Goal: Task Accomplishment & Management: Manage account settings

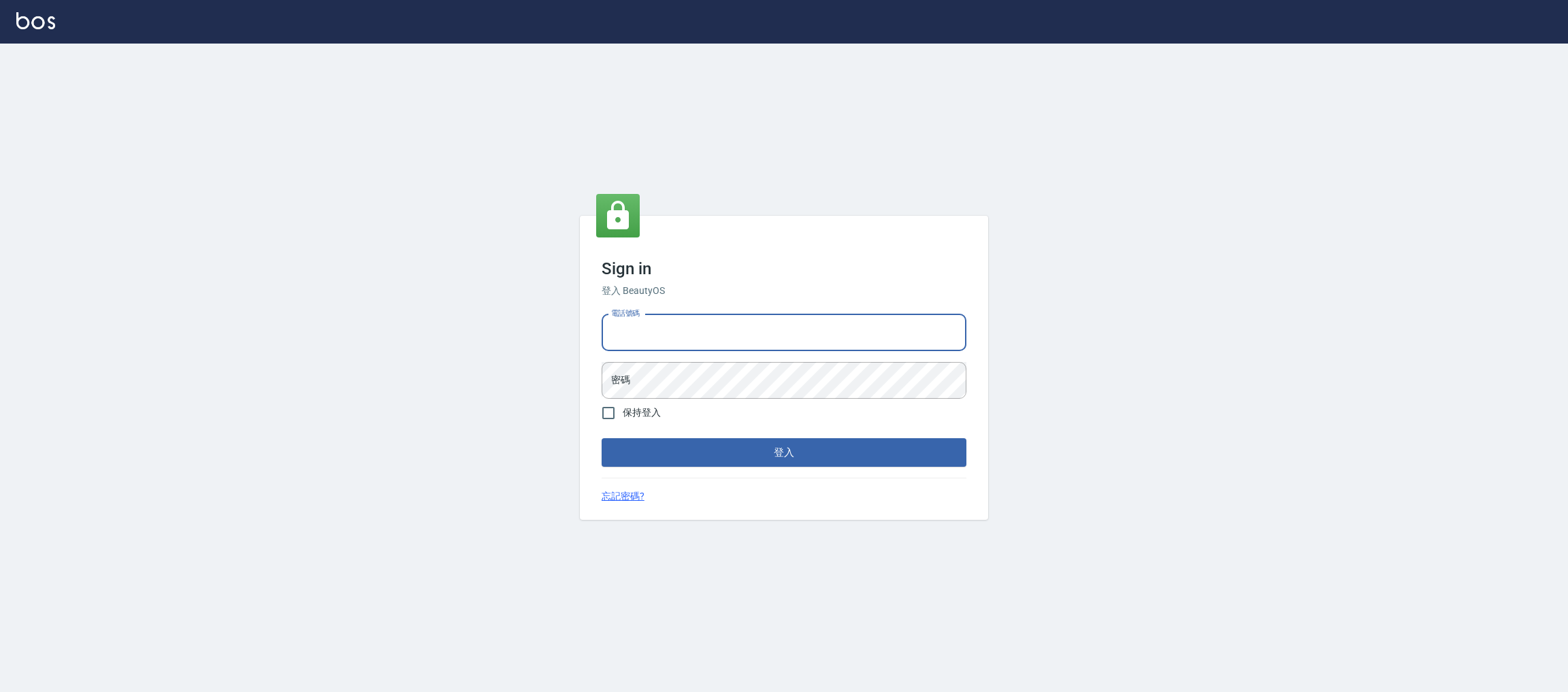
click at [778, 330] on input "電話號碼" at bounding box center [784, 333] width 365 height 37
type input "0225158181"
click at [601, 438] on button "登入" at bounding box center [784, 452] width 365 height 29
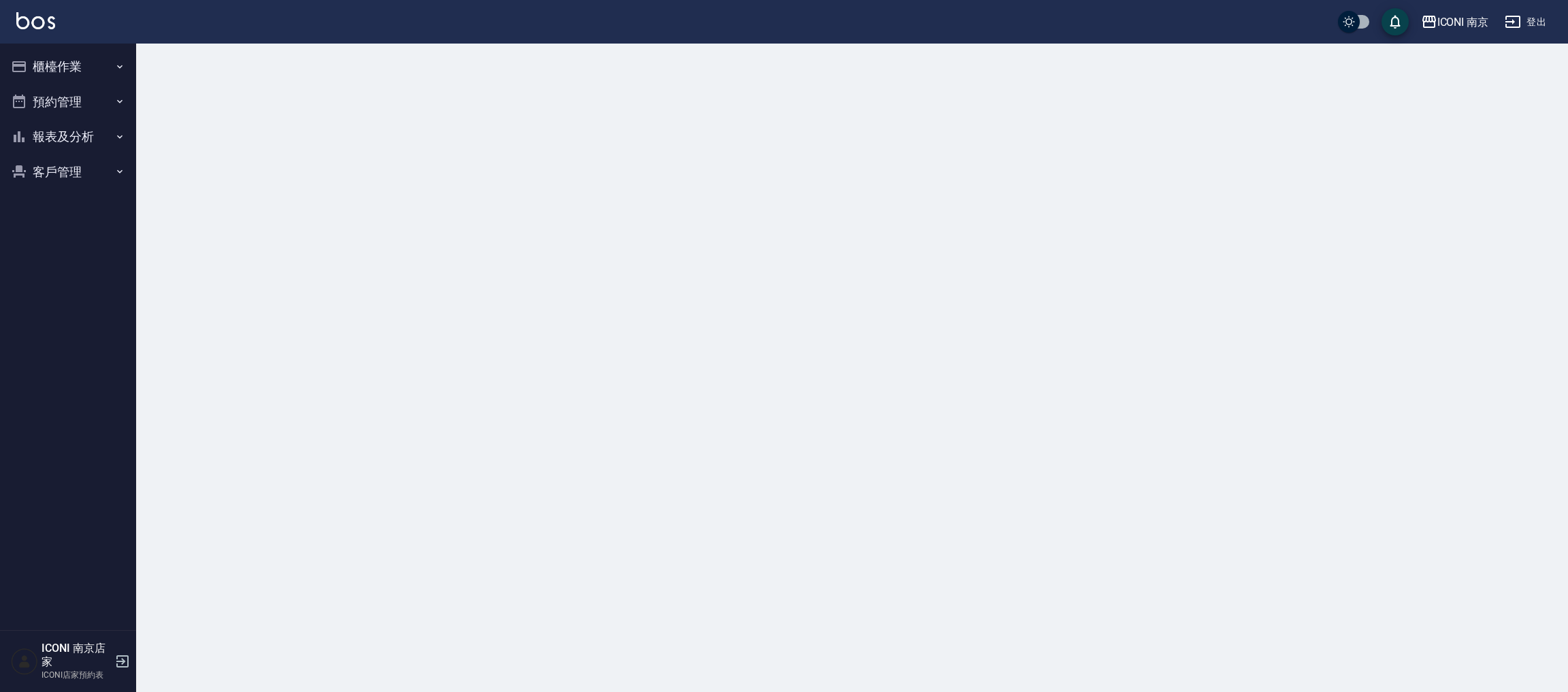
click at [62, 70] on button "櫃檯作業" at bounding box center [68, 67] width 125 height 35
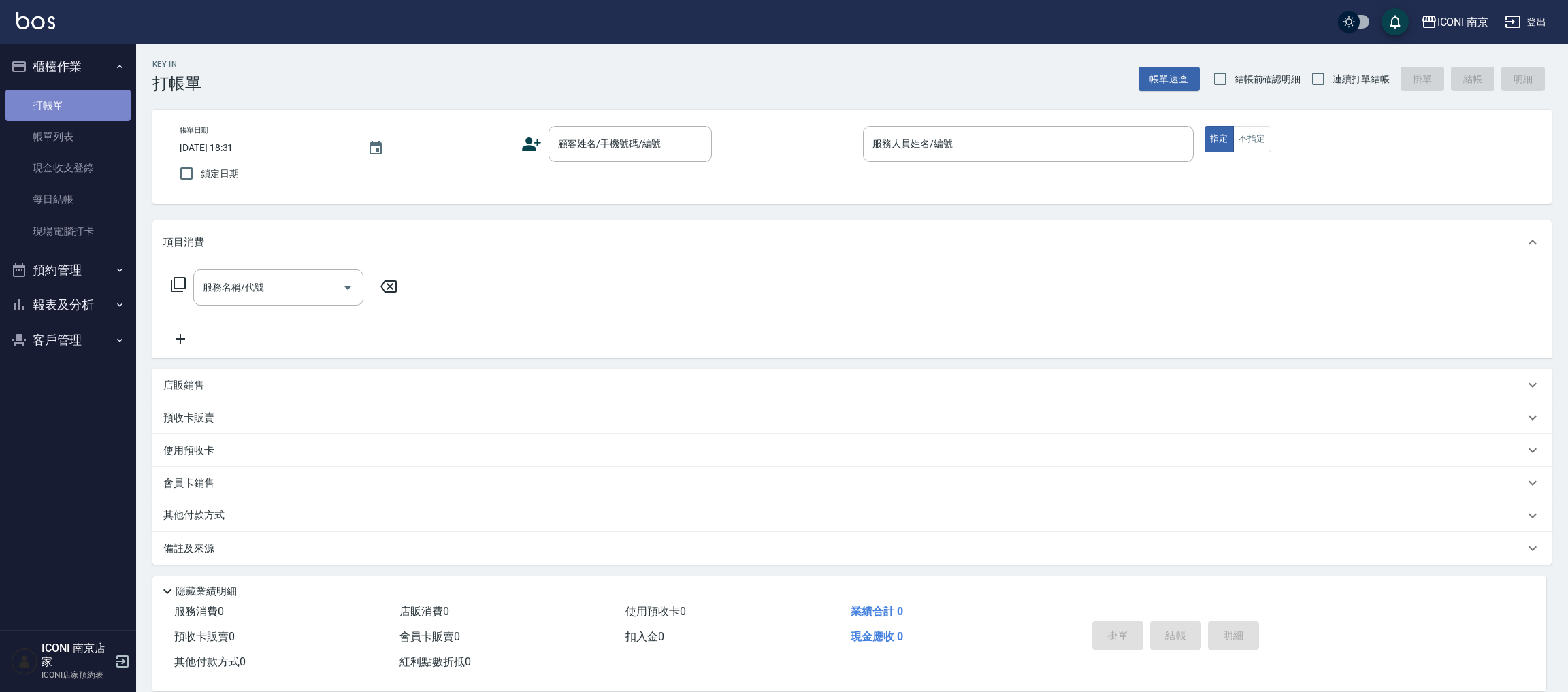
click at [80, 113] on link "打帳單" at bounding box center [68, 106] width 125 height 31
click at [651, 153] on input "顧客姓名/手機號碼/編號" at bounding box center [620, 143] width 130 height 24
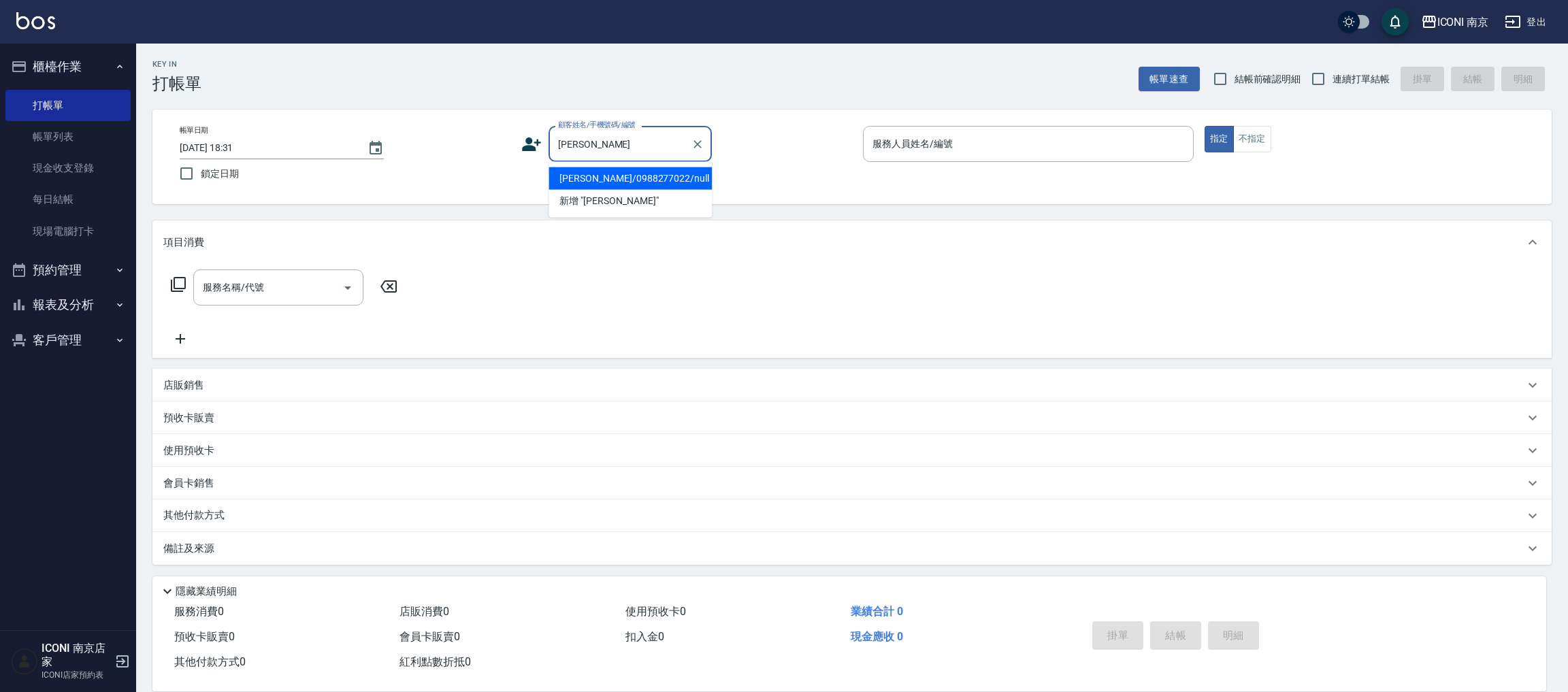
click at [627, 171] on li "[PERSON_NAME]/0988277022/null" at bounding box center [630, 178] width 163 height 23
type input "[PERSON_NAME]/0988277022/null"
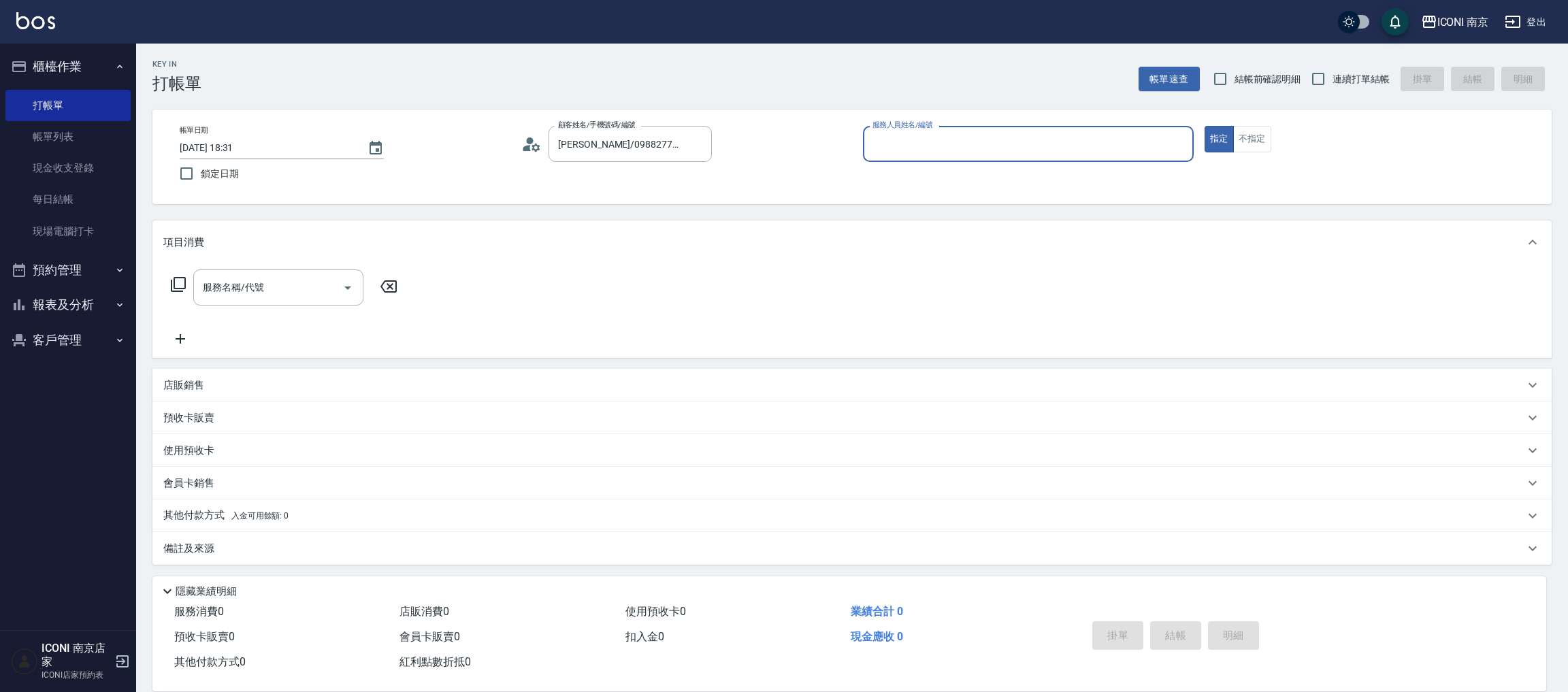
click at [513, 141] on div "帳單日期 [DATE] 18:31 鎖定日期 顧客姓名/手機號碼/編號 [PERSON_NAME]/0988277022/null 顧客姓名/手機號碼/編號 …" at bounding box center [852, 156] width 1367 height 62
click at [539, 152] on icon at bounding box center [532, 144] width 20 height 20
click at [528, 136] on icon at bounding box center [532, 144] width 20 height 20
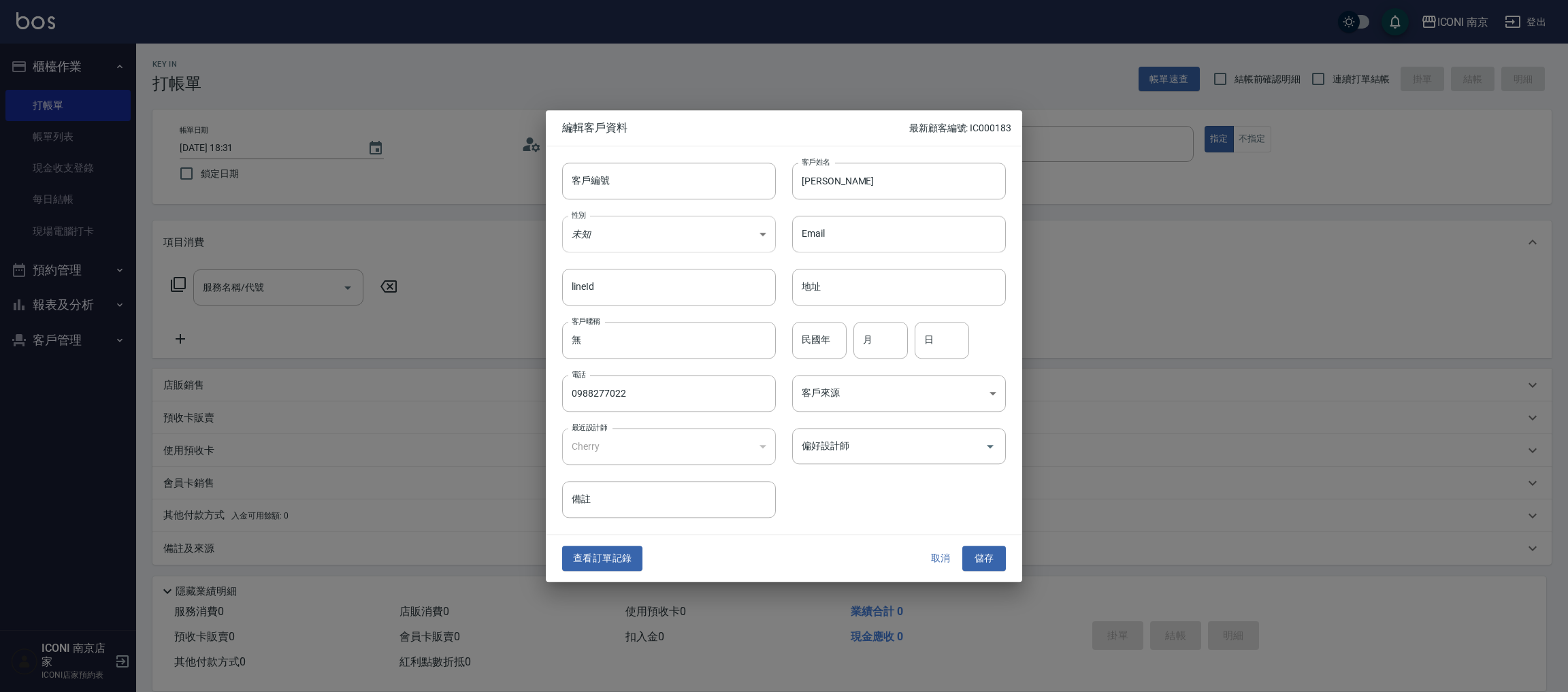
click at [681, 216] on body "ICONI 南京 登出 櫃檯作業 打帳單 帳單列表 現金收支登錄 每日結帳 現場電腦打卡 預約管理 預約管理 單日預約紀錄 單週預約紀錄 報表及分析 報表目錄…" at bounding box center [784, 346] width 1568 height 693
click at [589, 311] on li "女" at bounding box center [668, 314] width 214 height 23
type input "[DEMOGRAPHIC_DATA]"
click at [818, 325] on div "民國年 民國年" at bounding box center [819, 341] width 55 height 37
type input "87"
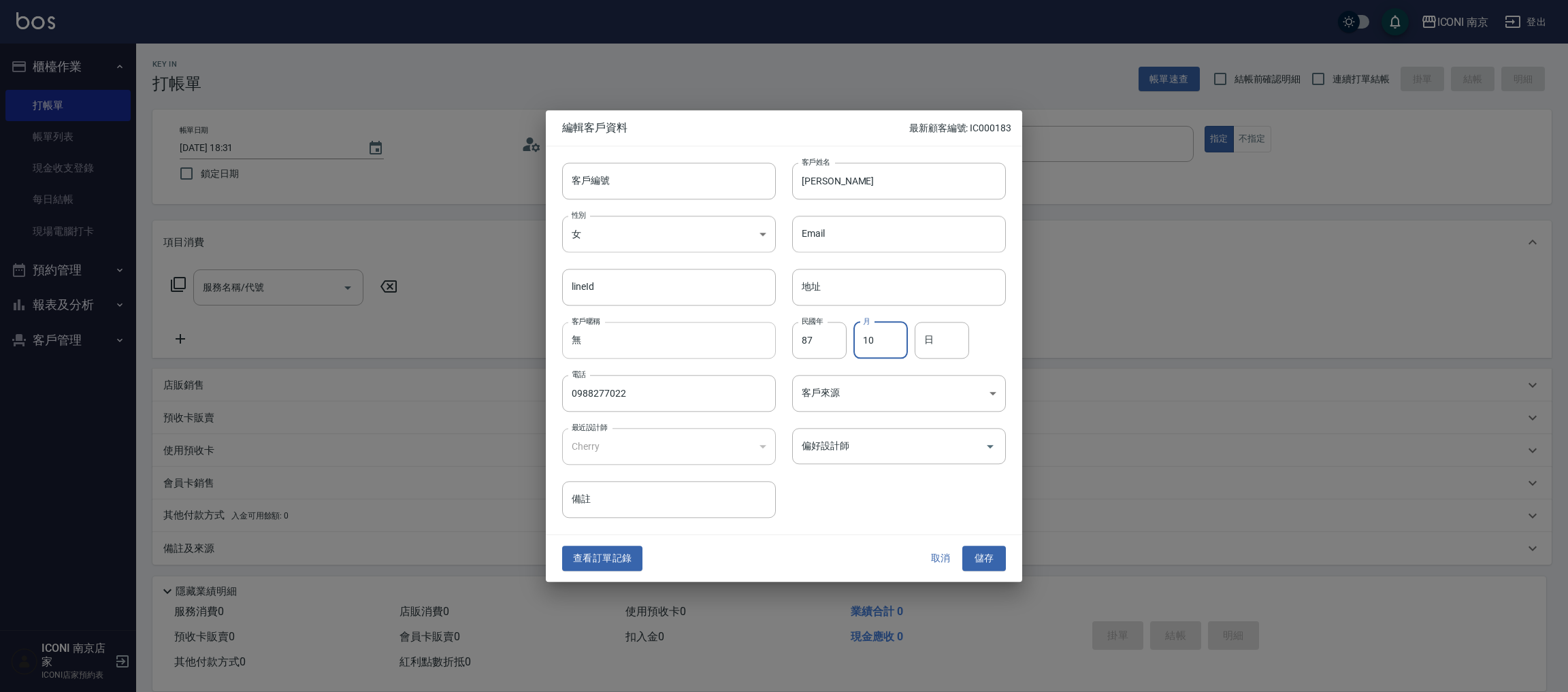
type input "10"
type input "07"
click at [892, 401] on body "ICONI 南京 登出 櫃檯作業 打帳單 帳單列表 現金收支登錄 每日結帳 現場電腦打卡 預約管理 預約管理 單日預約紀錄 單週預約紀錄 報表及分析 報表目錄…" at bounding box center [784, 346] width 1568 height 693
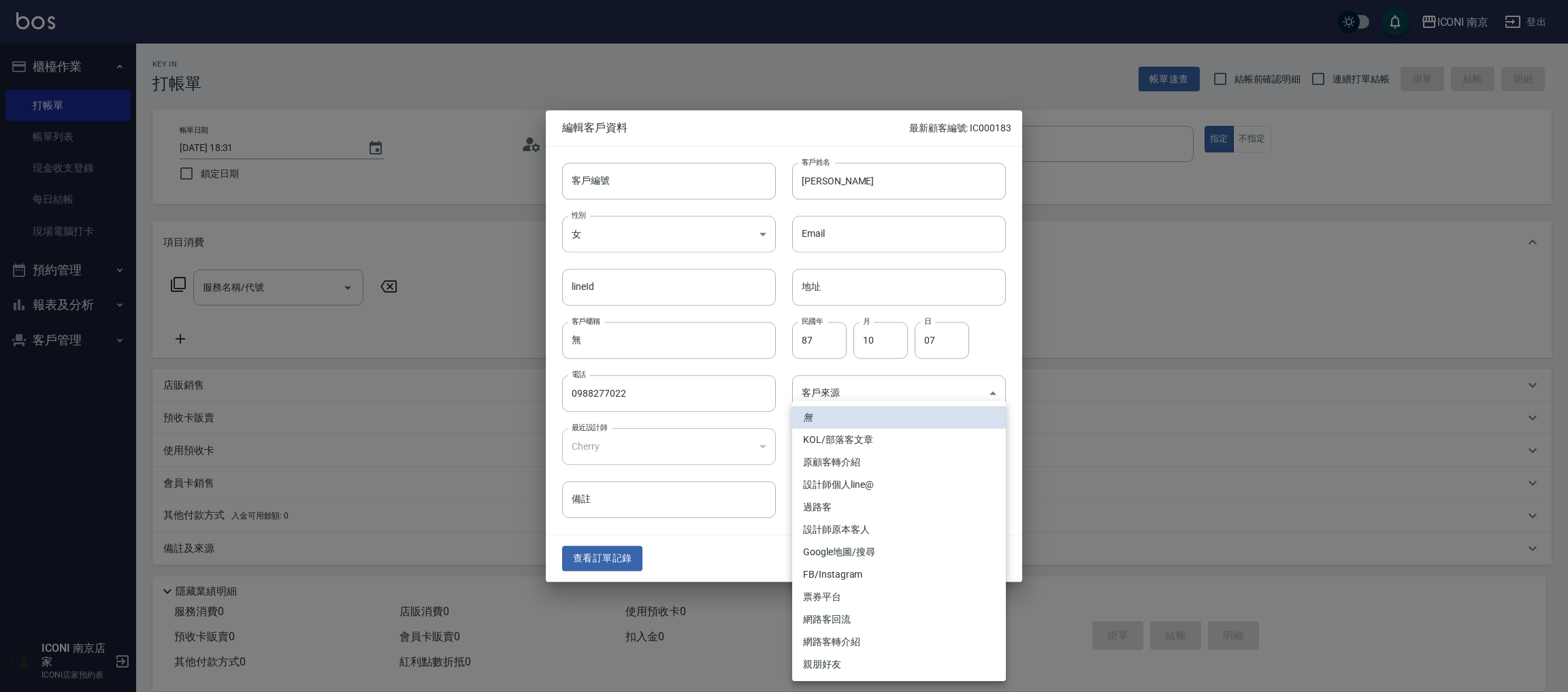
click at [867, 572] on li "FB/Instagram" at bounding box center [898, 574] width 214 height 23
type input "FB/Instagram"
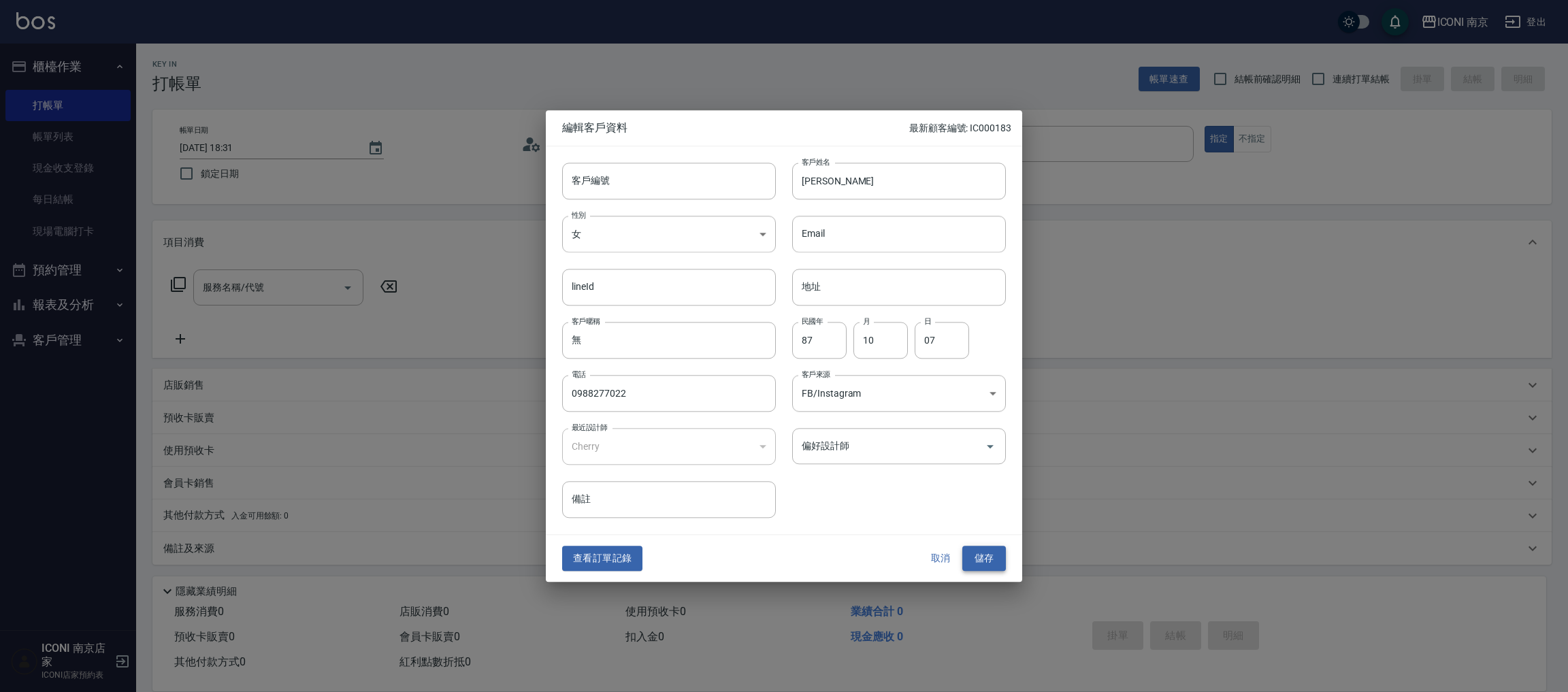
click at [977, 564] on button "儲存" at bounding box center [984, 559] width 44 height 25
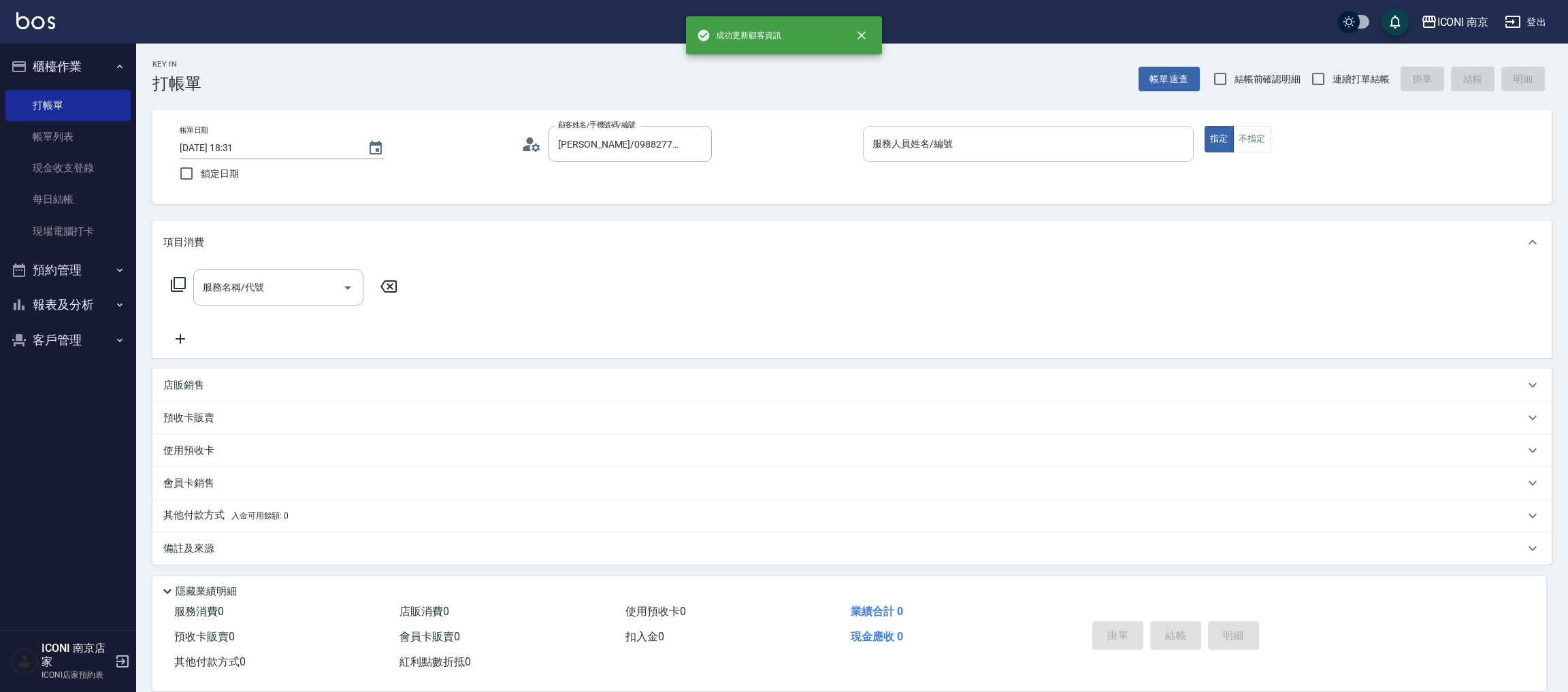
click at [990, 151] on input "服務人員姓名/編號" at bounding box center [1028, 143] width 319 height 24
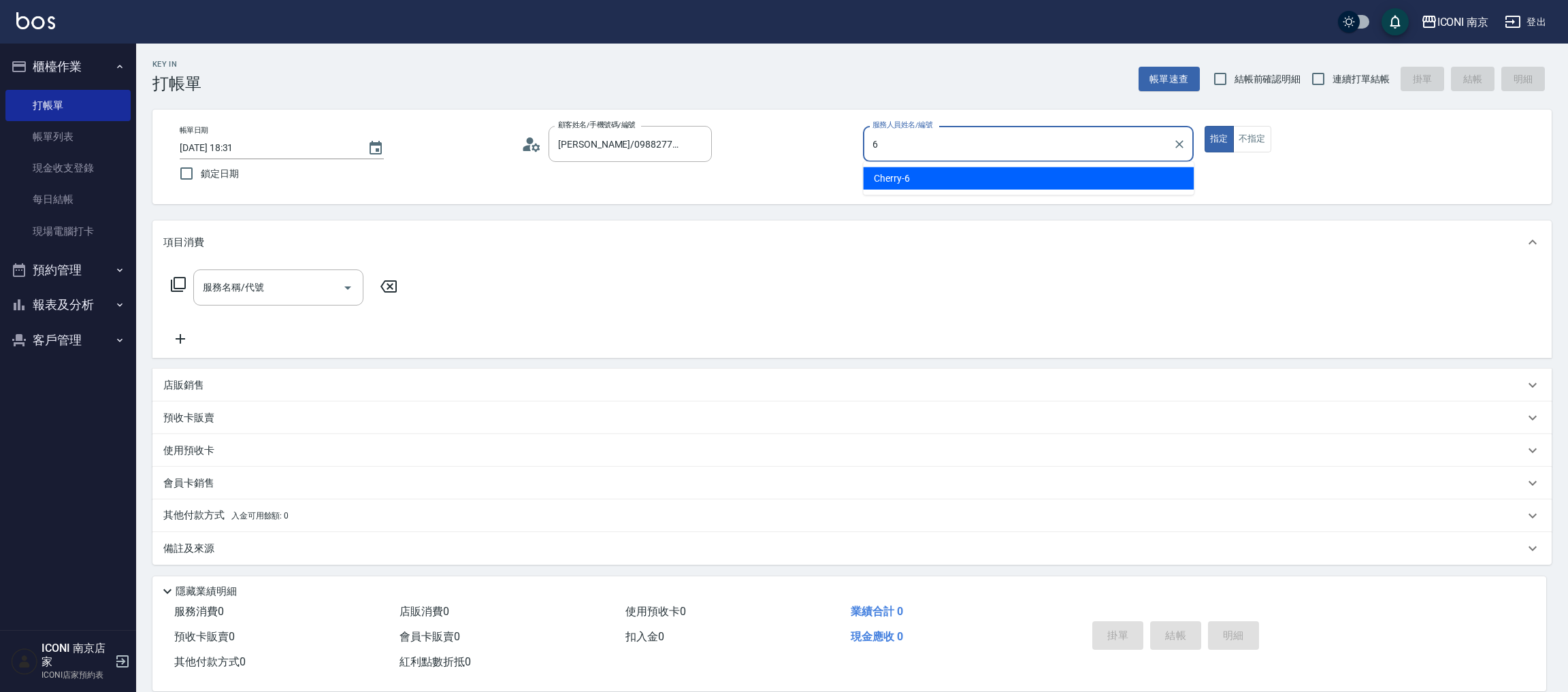
type input "Cherry-6"
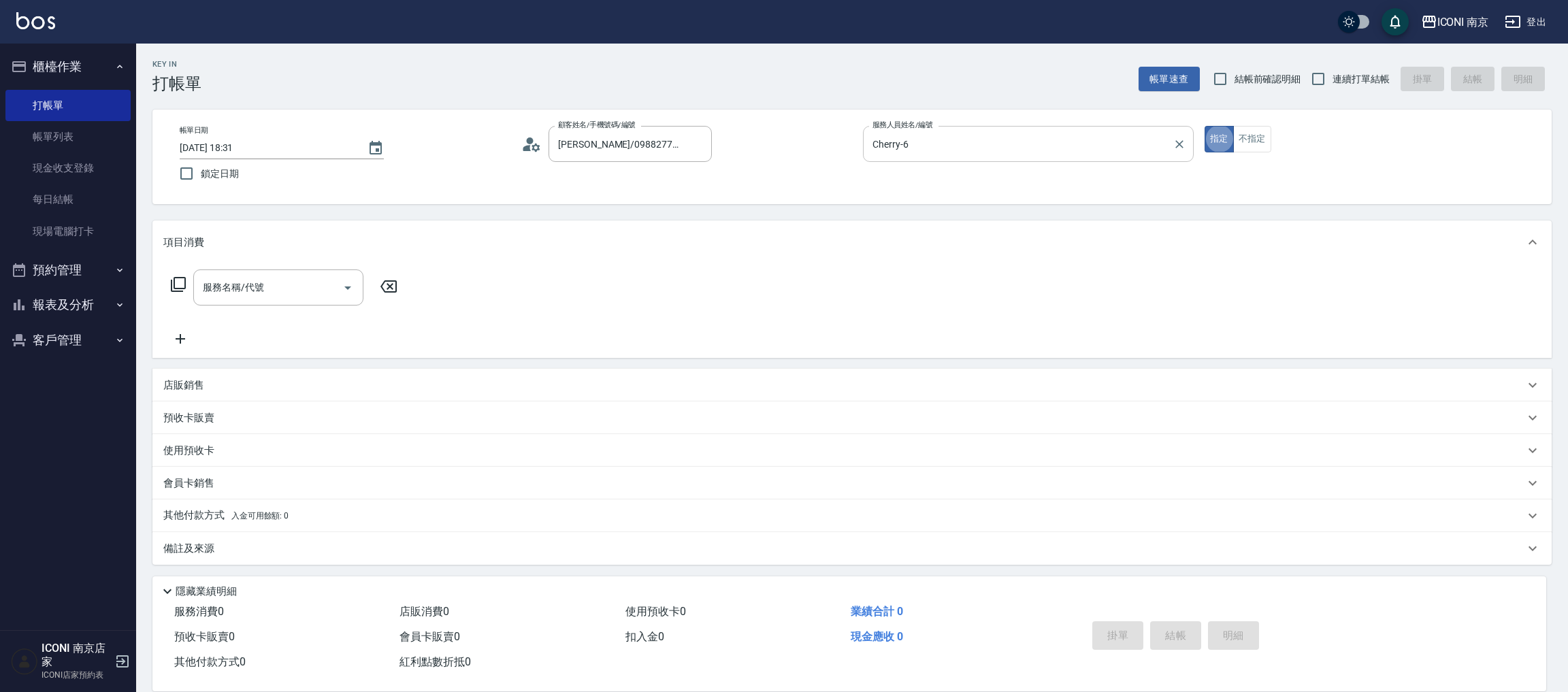
type button "true"
click at [1363, 91] on label "連續打單結帳" at bounding box center [1347, 79] width 86 height 29
click at [1332, 91] on input "連續打單結帳" at bounding box center [1318, 79] width 29 height 29
checkbox input "true"
click at [178, 283] on icon at bounding box center [178, 285] width 16 height 16
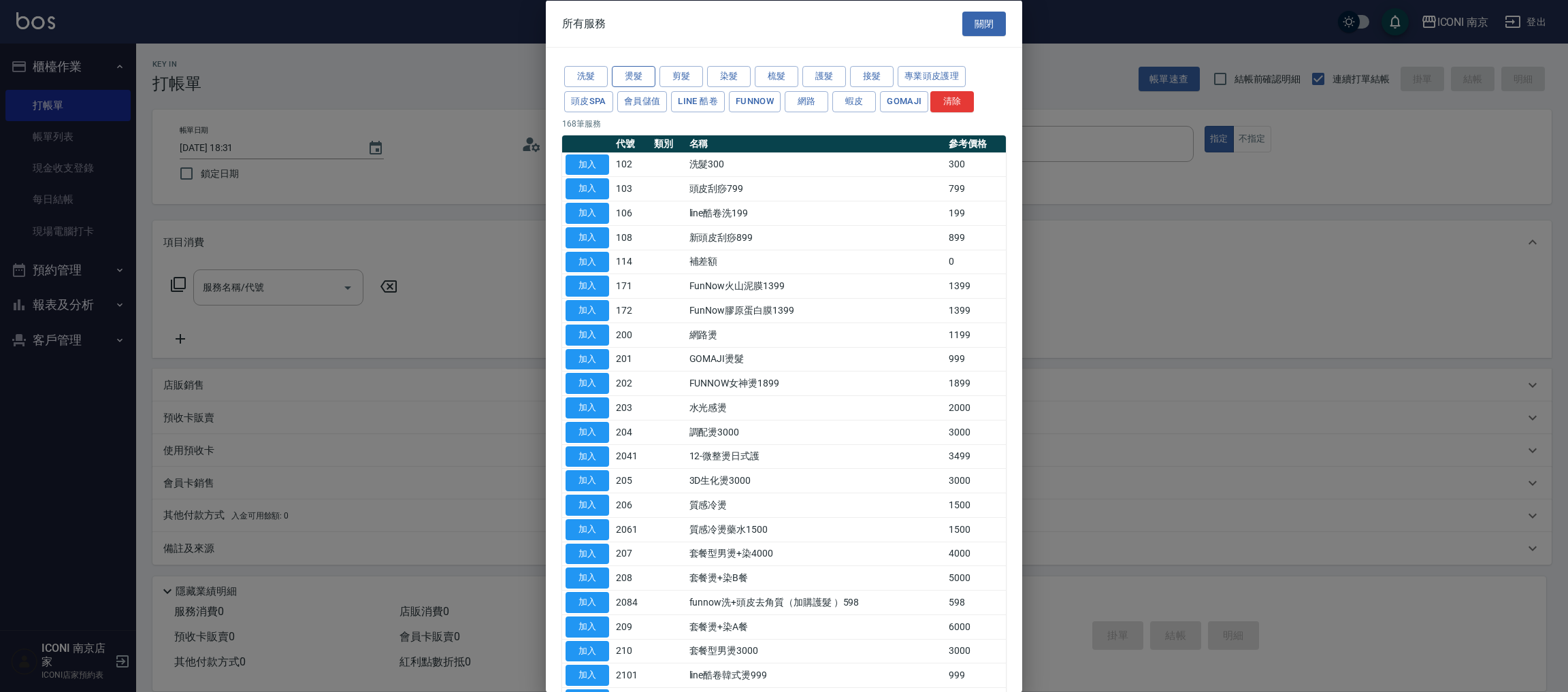
click at [640, 72] on button "燙髮" at bounding box center [633, 76] width 44 height 21
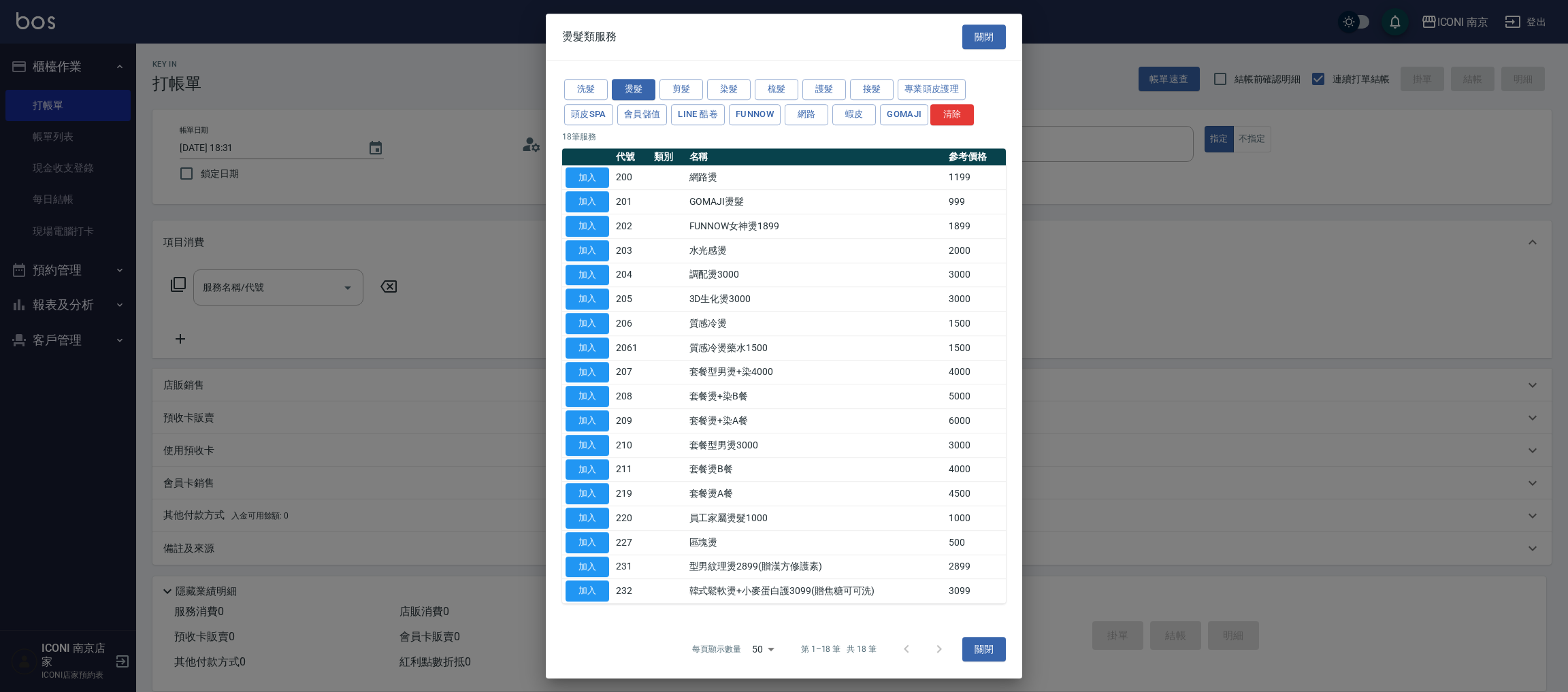
click at [593, 248] on button "加入" at bounding box center [587, 250] width 44 height 21
type input "水光感燙(203)"
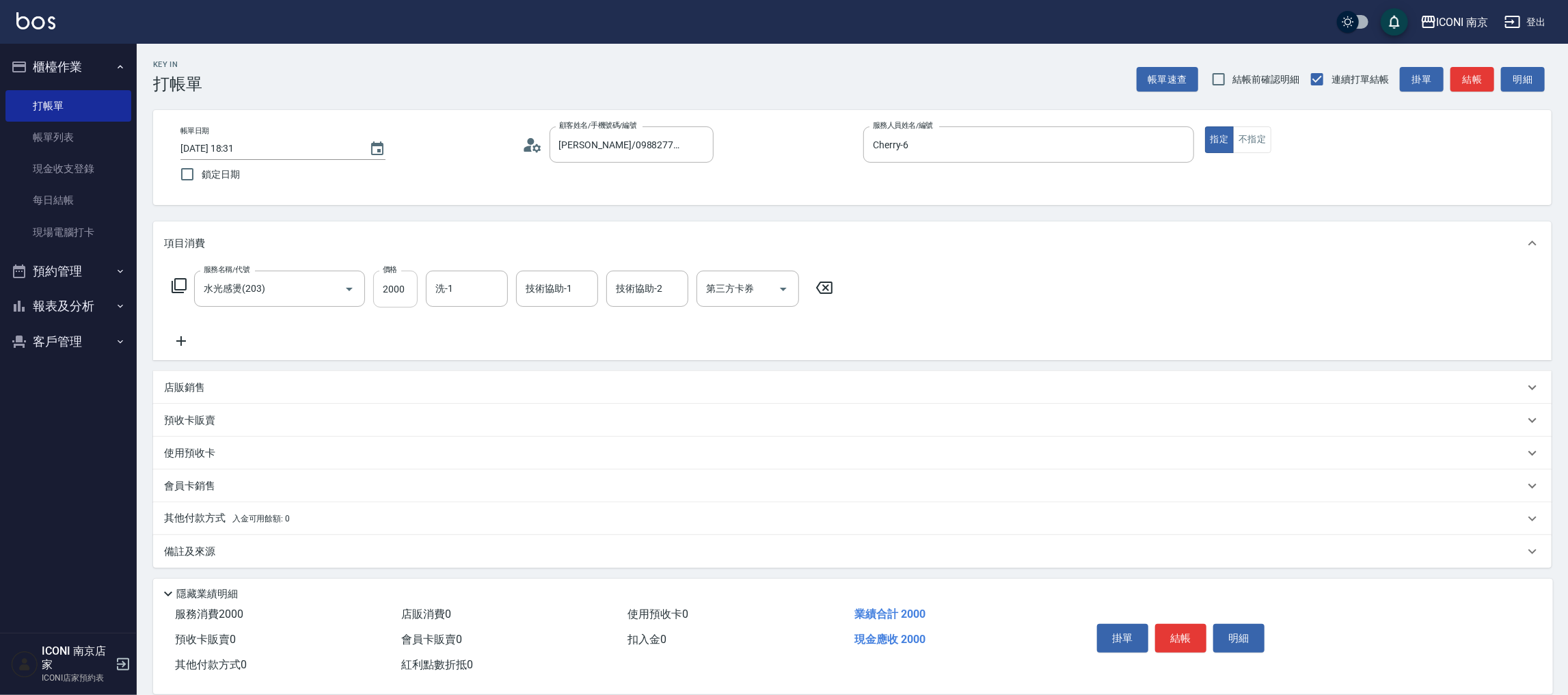
click at [392, 296] on input "2000" at bounding box center [395, 289] width 45 height 37
type input "1800"
type input "LORI-17"
click at [262, 518] on span "入金可用餘額: 0" at bounding box center [261, 519] width 58 height 10
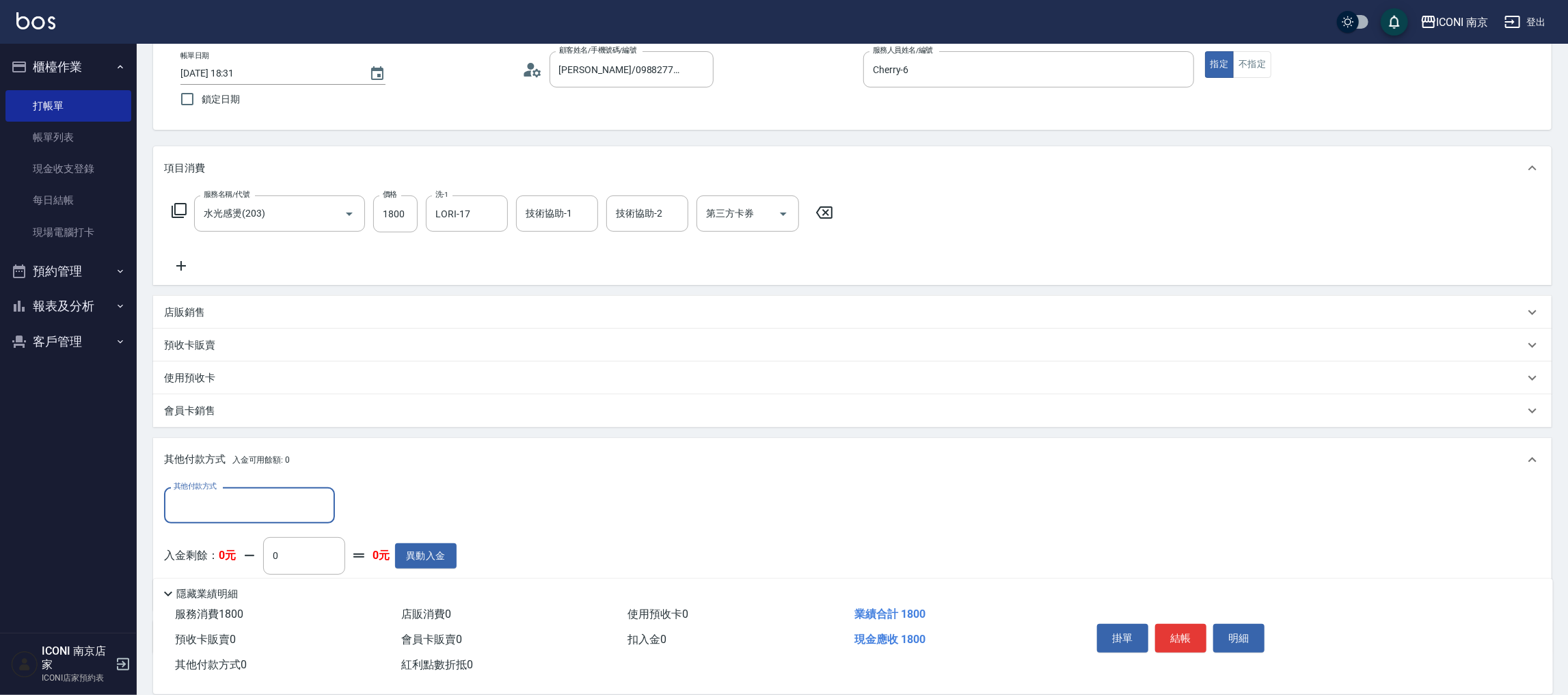
scroll to position [161, 0]
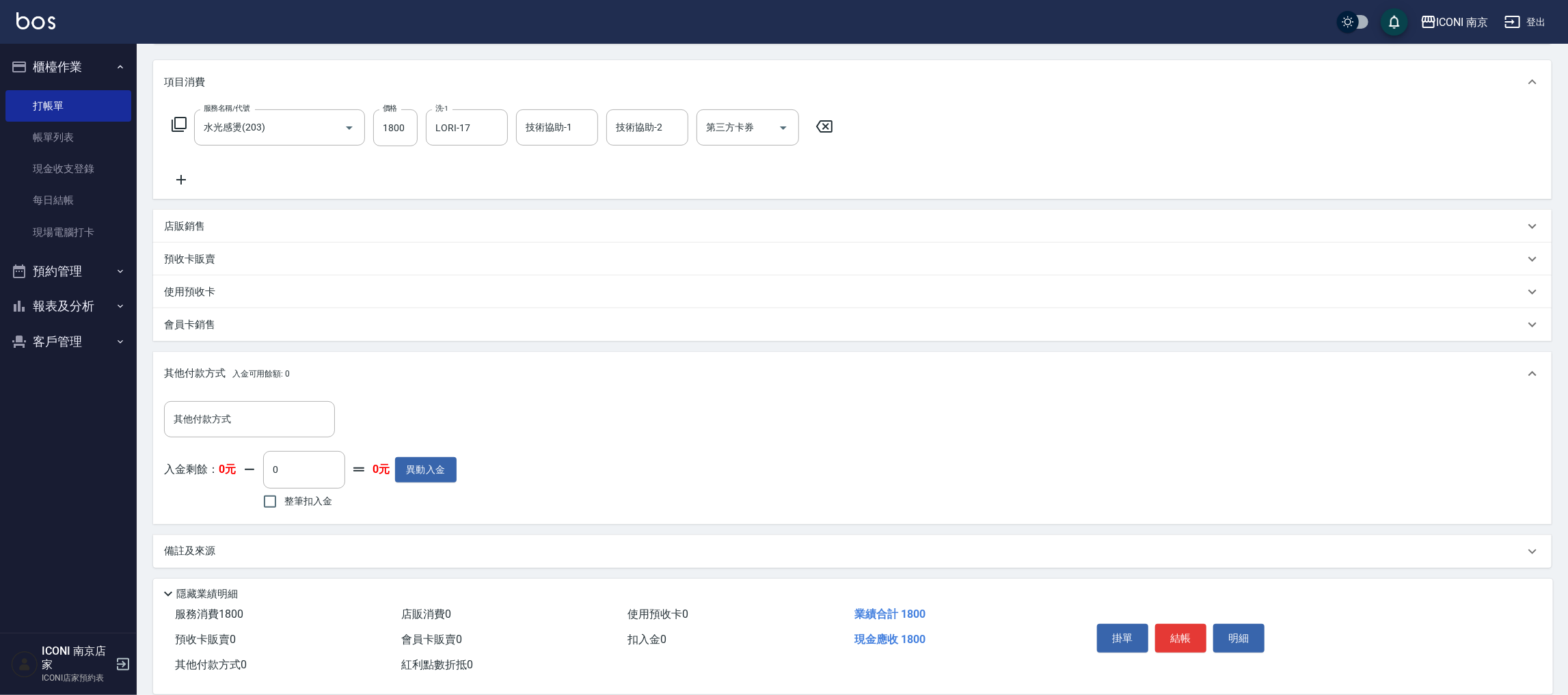
click at [257, 537] on div "備註及來源" at bounding box center [852, 552] width 1399 height 33
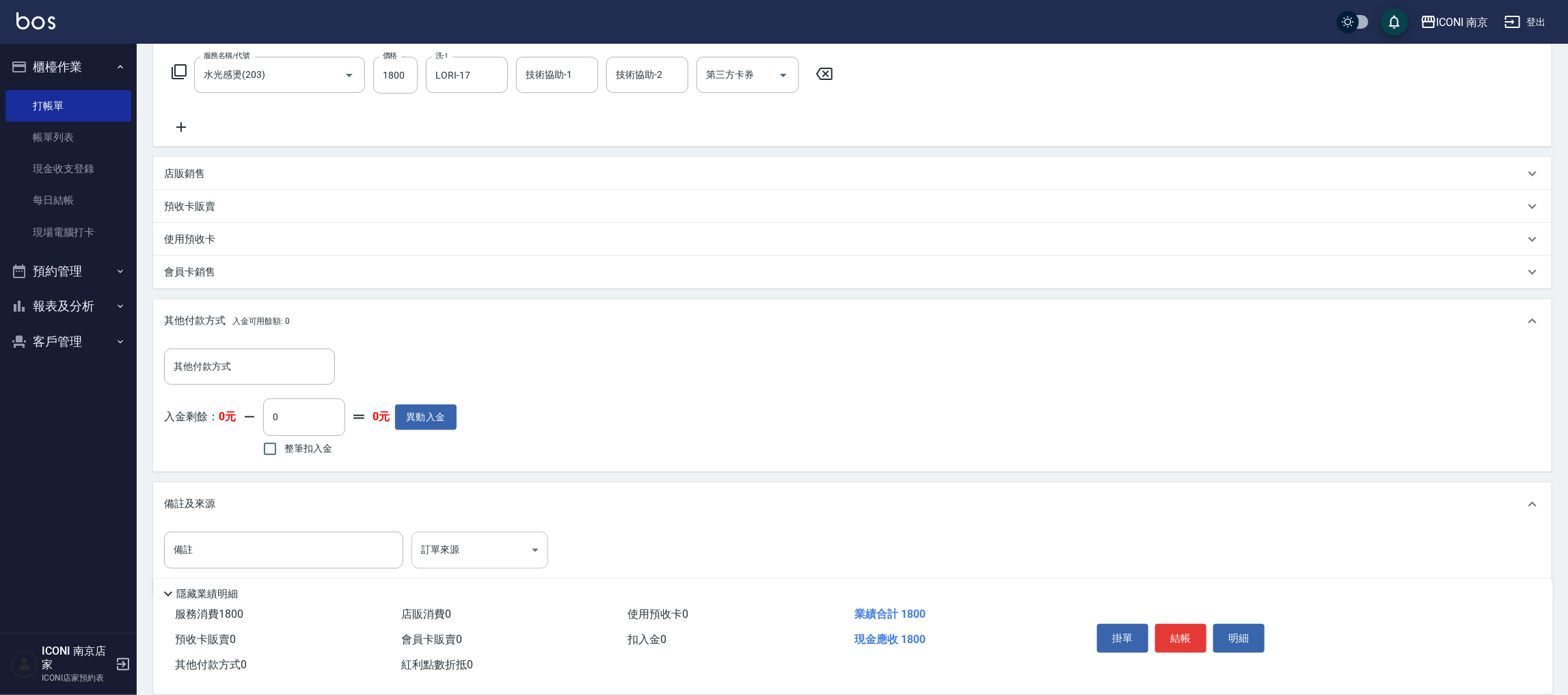
scroll to position [243, 0]
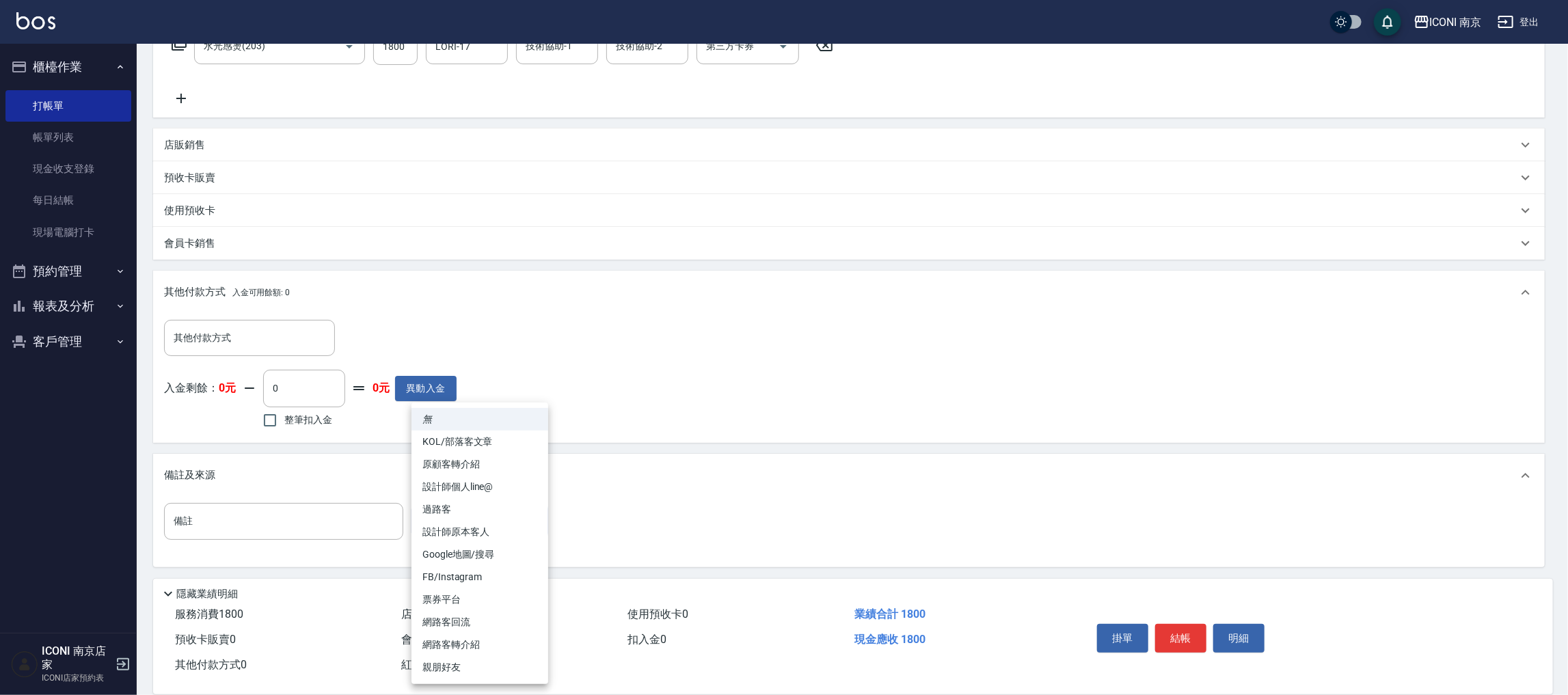
click at [458, 510] on body "ICONI 南京 登出 櫃檯作業 打帳單 帳單列表 現金收支登錄 每日結帳 現場電腦打卡 預約管理 預約管理 單日預約紀錄 單週預約紀錄 報表及分析 報表目錄…" at bounding box center [784, 226] width 1568 height 938
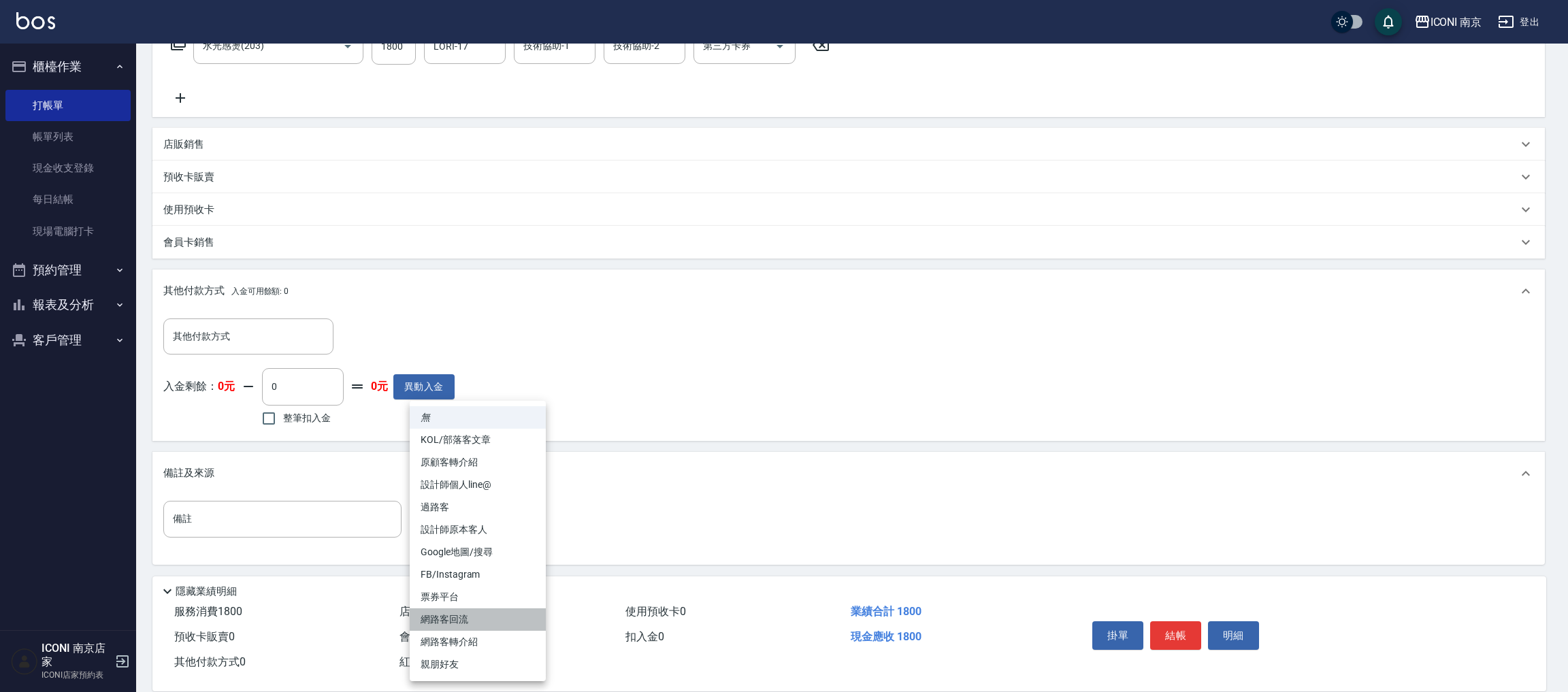
click at [468, 616] on li "網路客回流" at bounding box center [477, 619] width 136 height 23
type input "網路客回流"
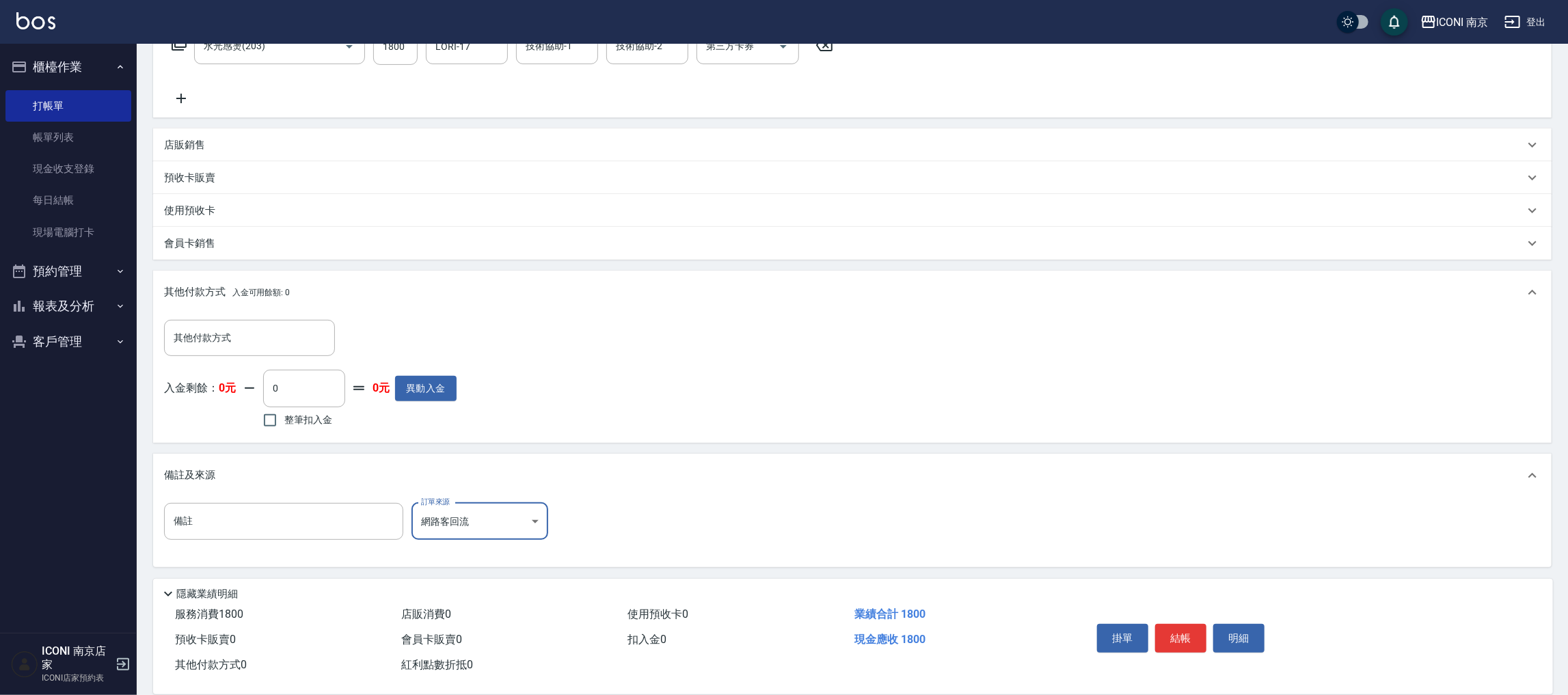
click at [289, 494] on div "備註及來源" at bounding box center [852, 476] width 1399 height 44
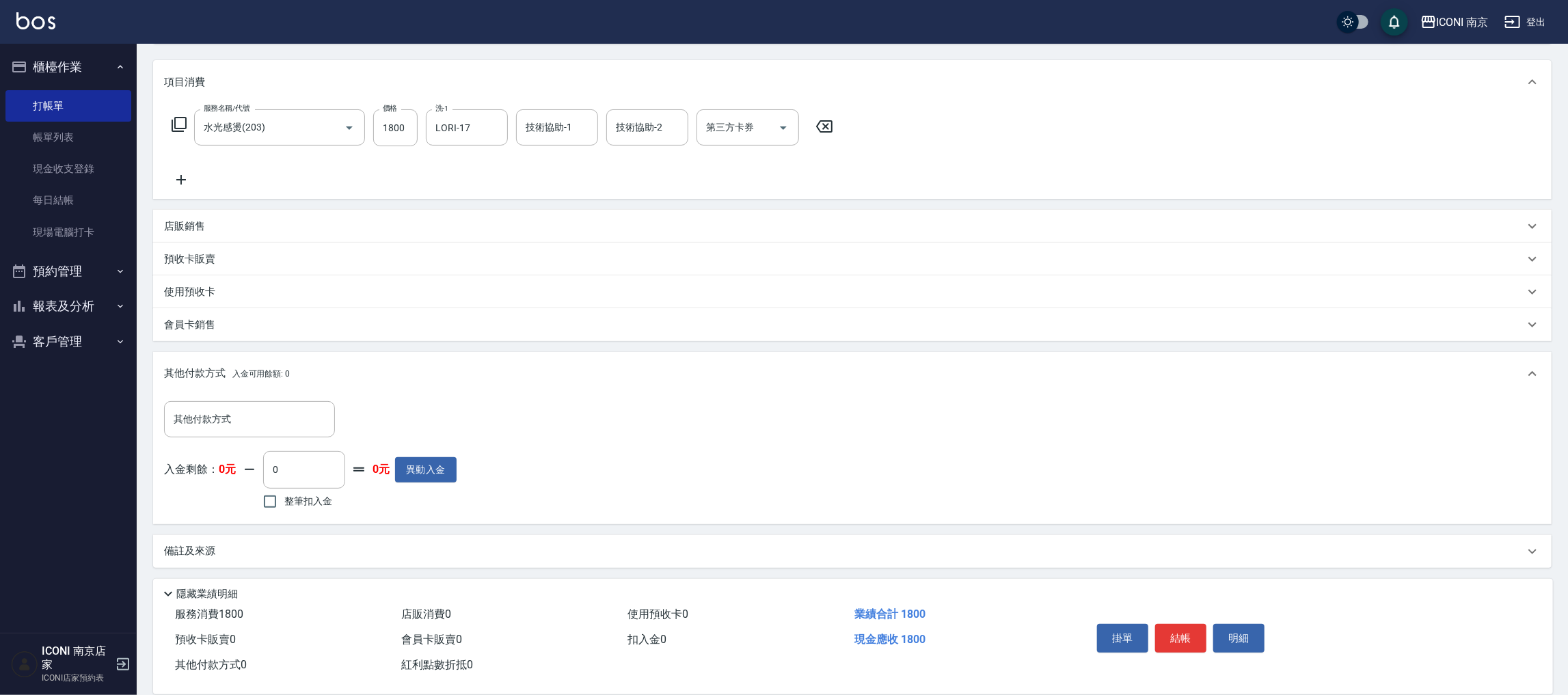
click at [248, 546] on div "備註及來源" at bounding box center [844, 551] width 1360 height 14
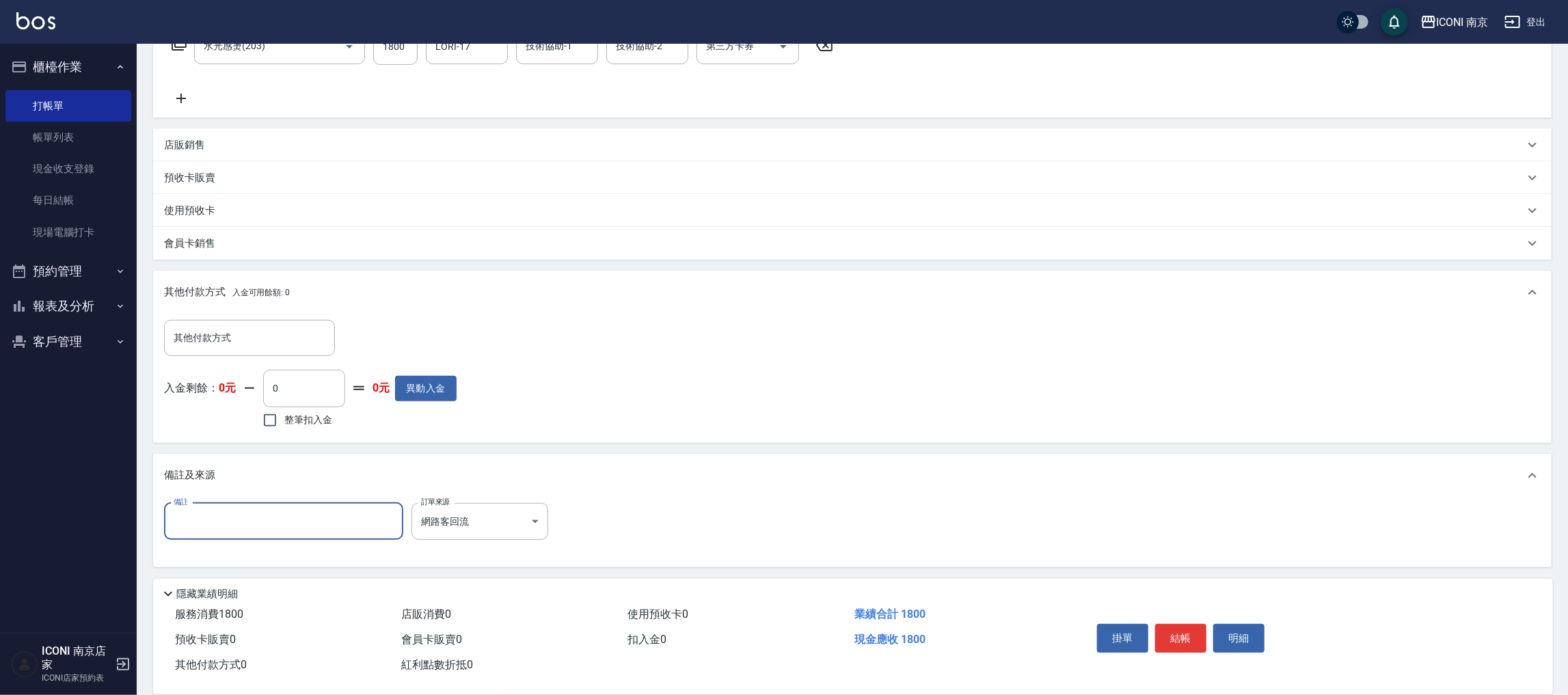
click at [261, 517] on input "備註" at bounding box center [283, 522] width 239 height 37
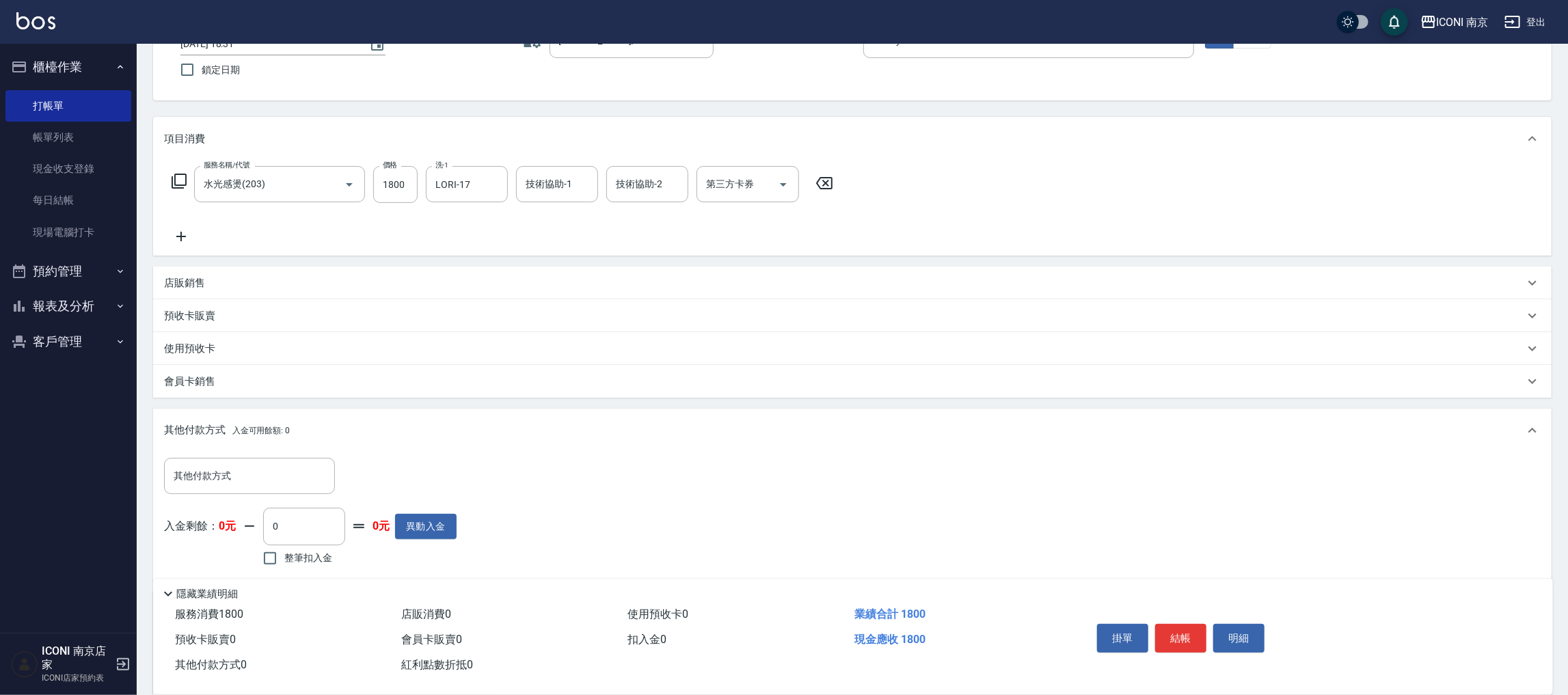
scroll to position [0, 0]
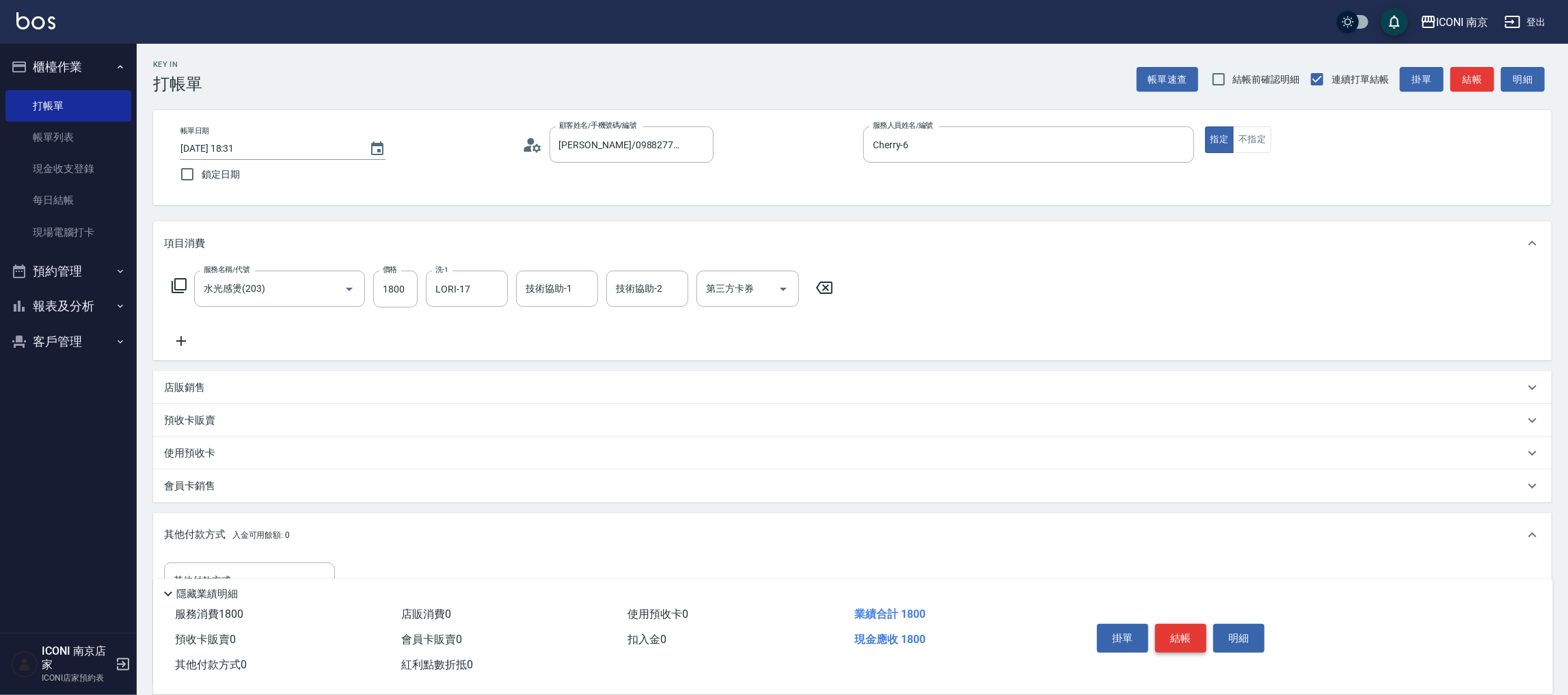
type input "縮毛矯正、不限長度"
drag, startPoint x: 1192, startPoint y: 637, endPoint x: 1012, endPoint y: 475, distance: 242.2
click at [1191, 637] on button "結帳" at bounding box center [1181, 638] width 51 height 29
type input "[DATE] 18:33"
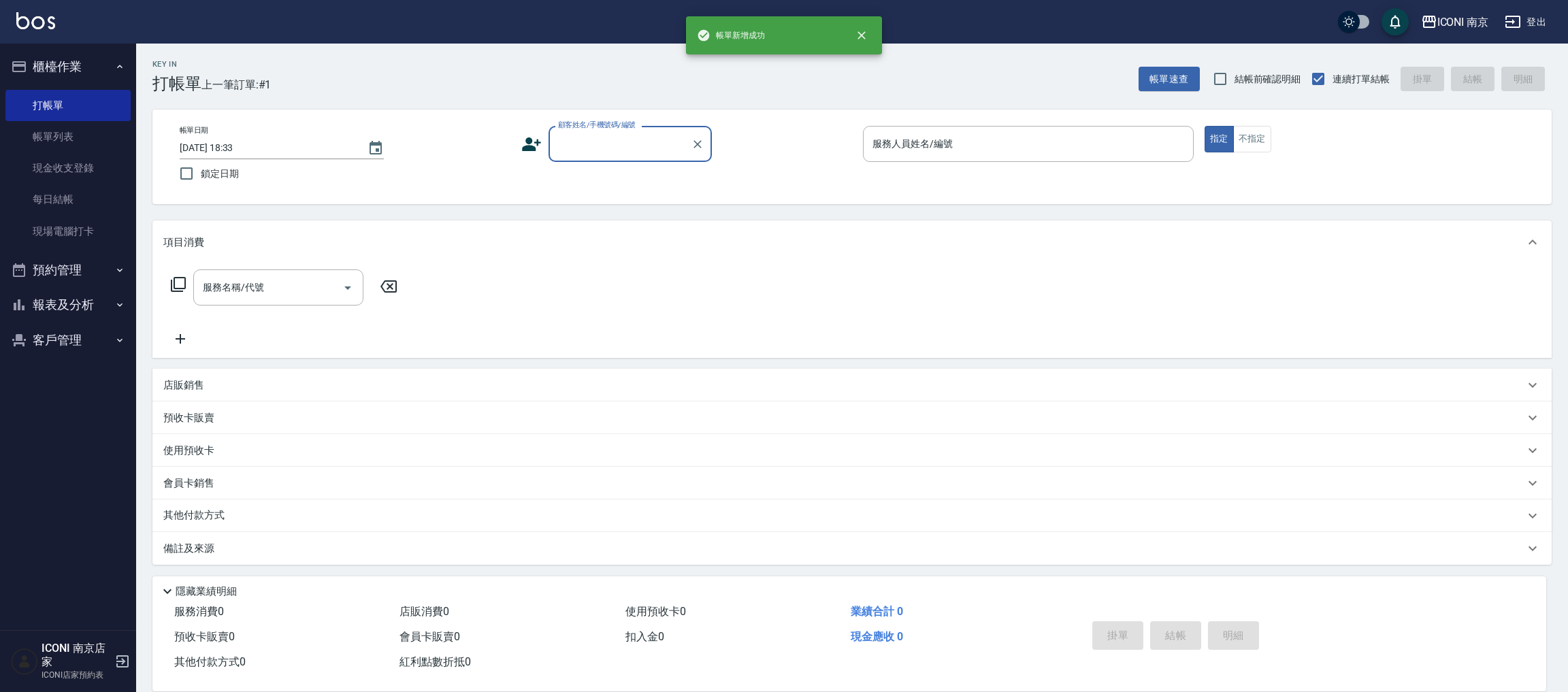
click at [640, 147] on input "顧客姓名/手機號碼/編號" at bounding box center [620, 143] width 130 height 24
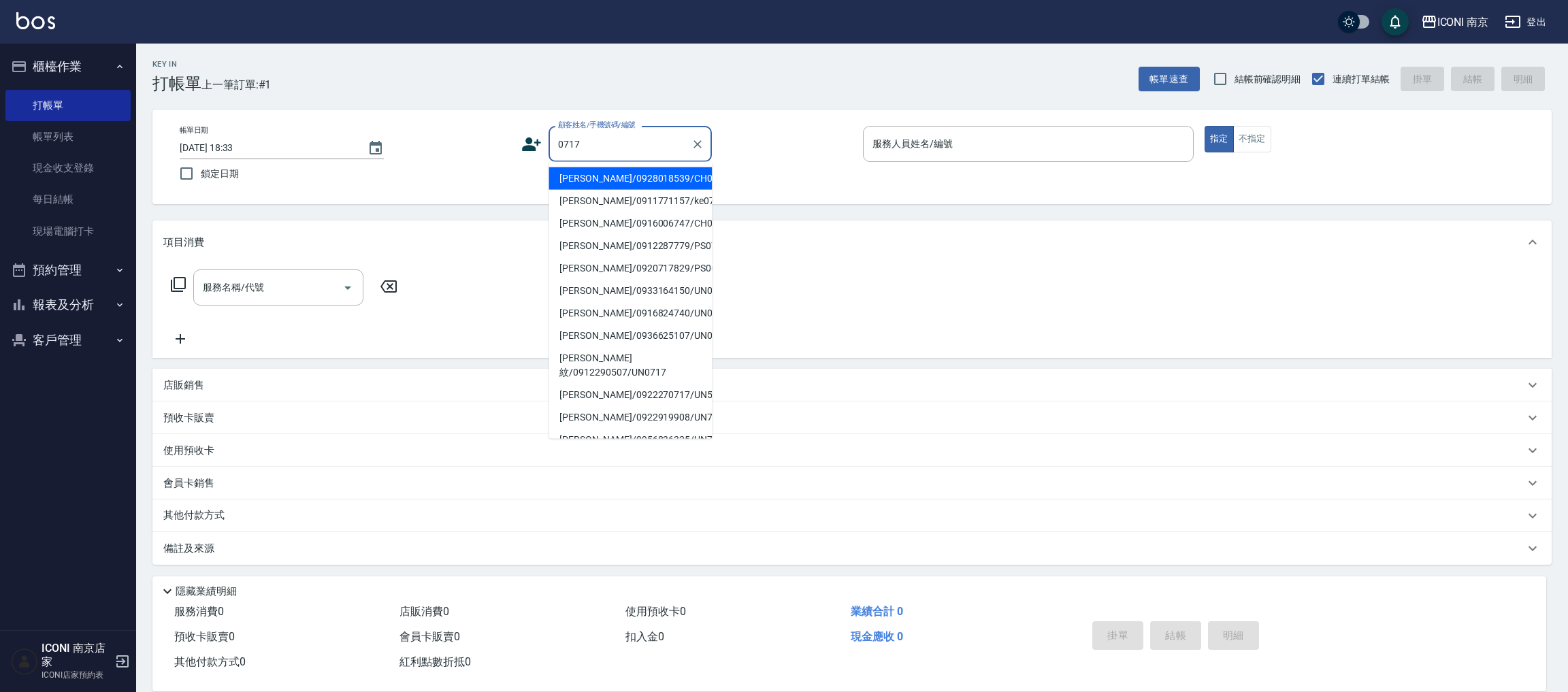
click at [642, 180] on li "[PERSON_NAME]/0928018539/CH0620717" at bounding box center [630, 178] width 163 height 23
type input "[PERSON_NAME]/0928018539/CH0620717"
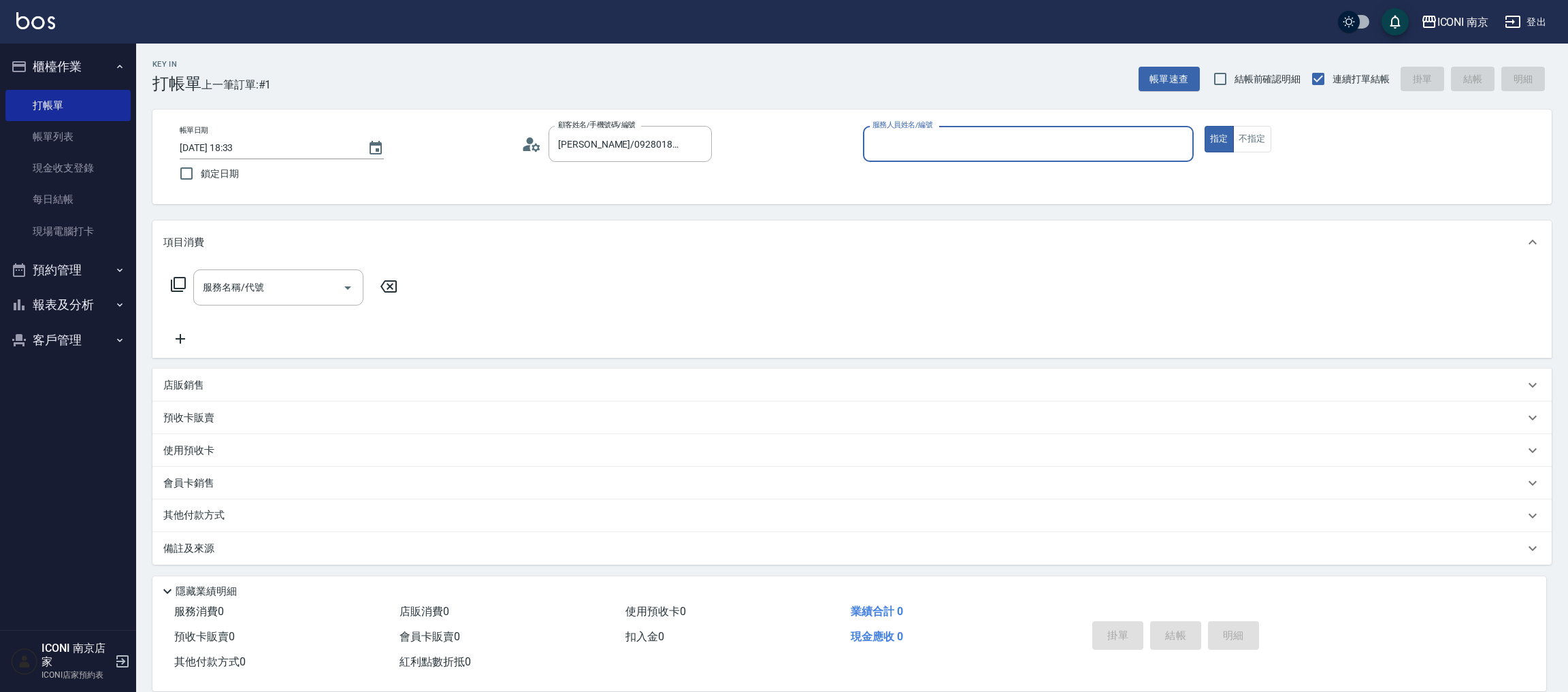
type input "Cherry-6"
click at [176, 287] on icon at bounding box center [178, 285] width 16 height 16
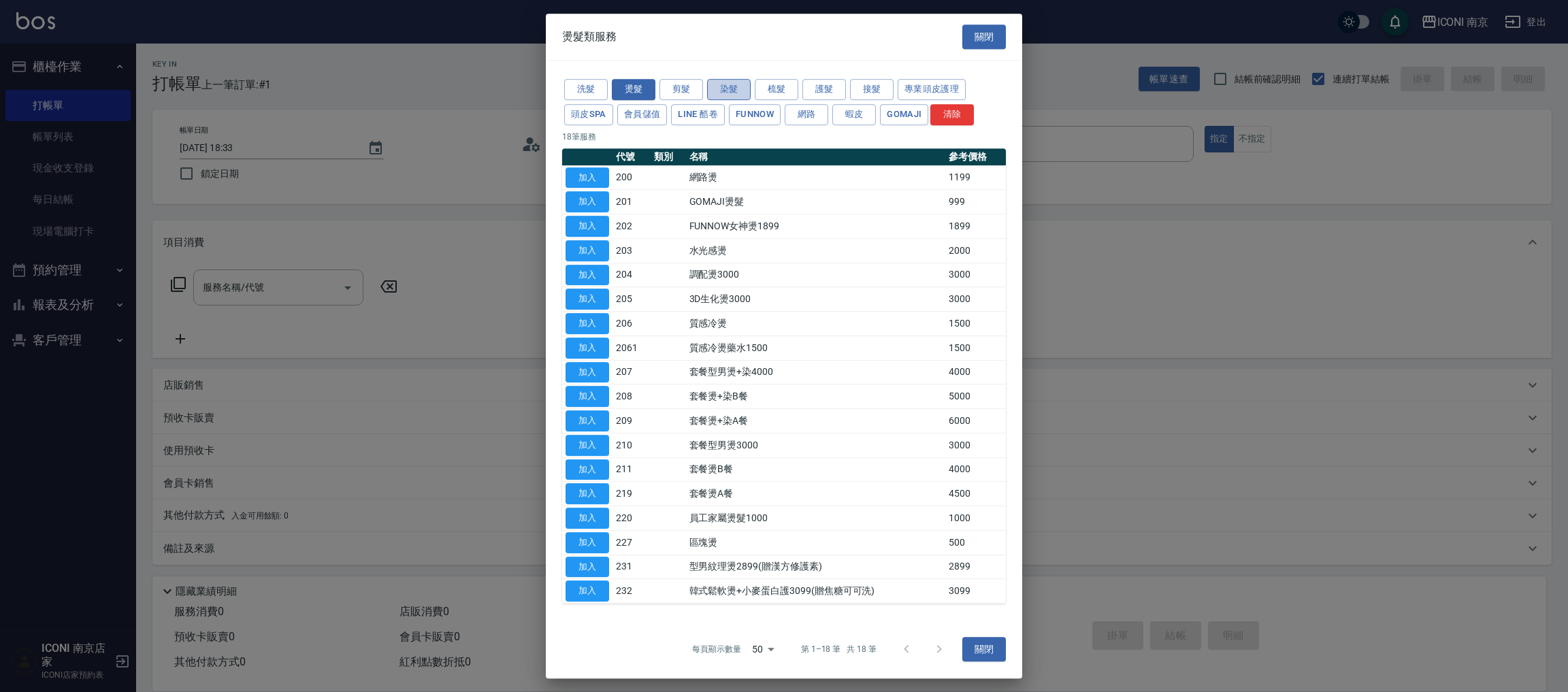
click at [722, 91] on button "染髮" at bounding box center [729, 89] width 44 height 21
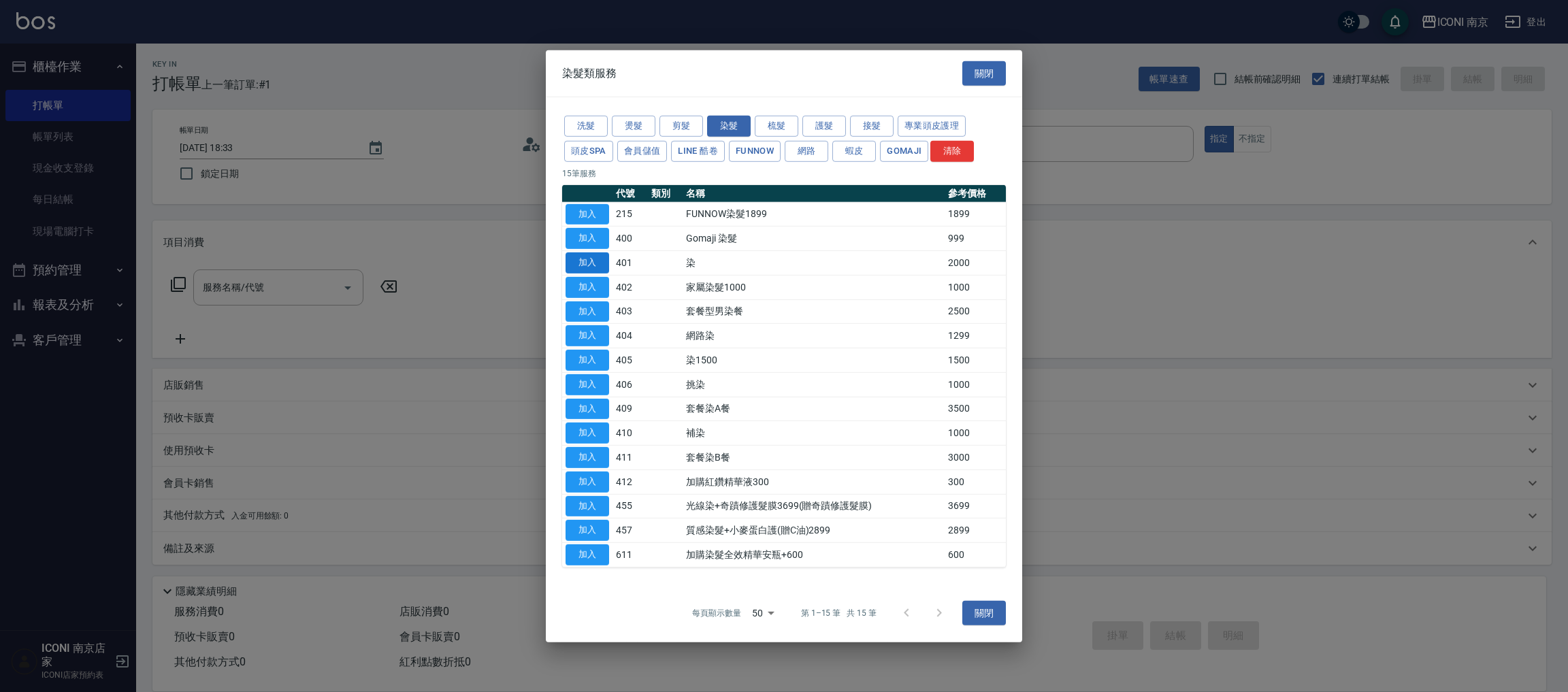
click at [584, 255] on button "加入" at bounding box center [587, 263] width 44 height 21
type input "染(401)"
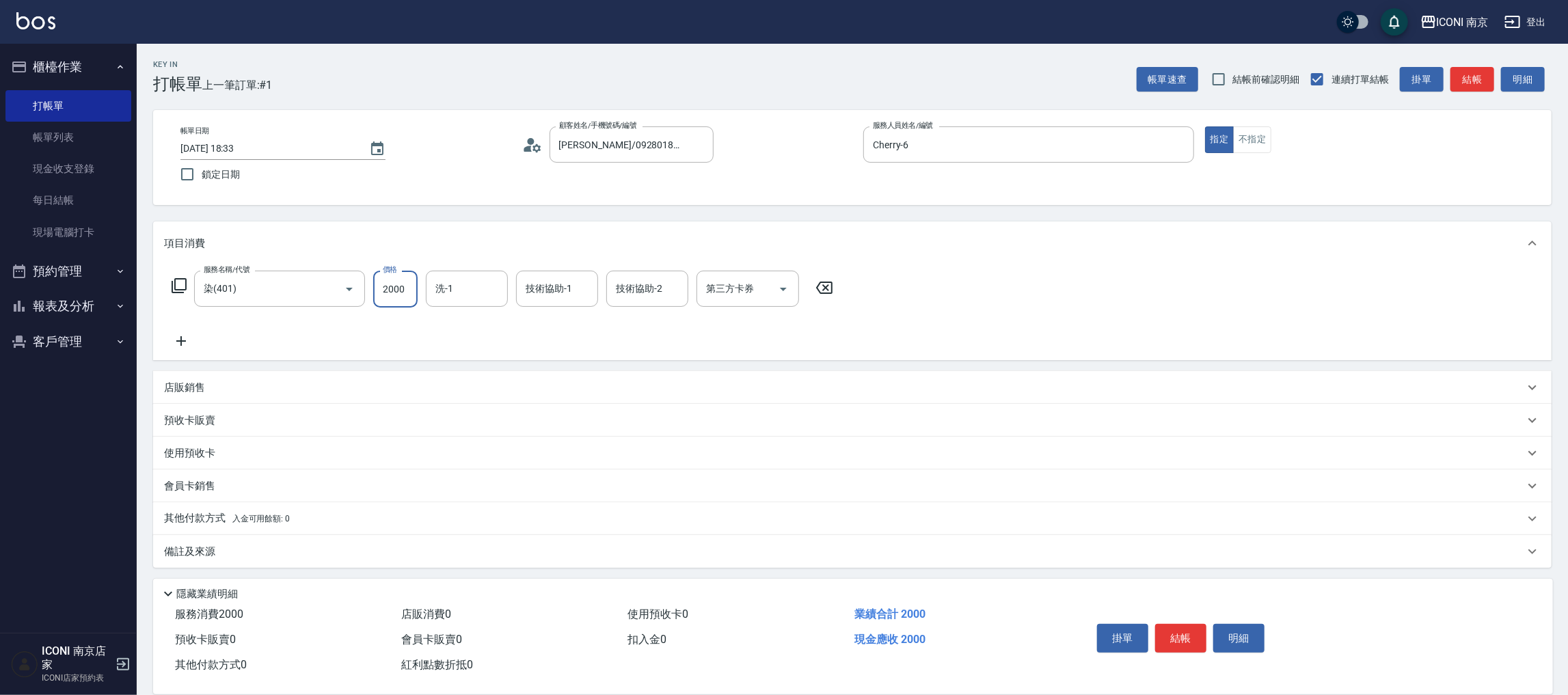
click at [390, 306] on input "2000" at bounding box center [395, 289] width 45 height 37
type input "4000"
type input "LORI-17"
click at [171, 287] on icon at bounding box center [179, 286] width 15 height 15
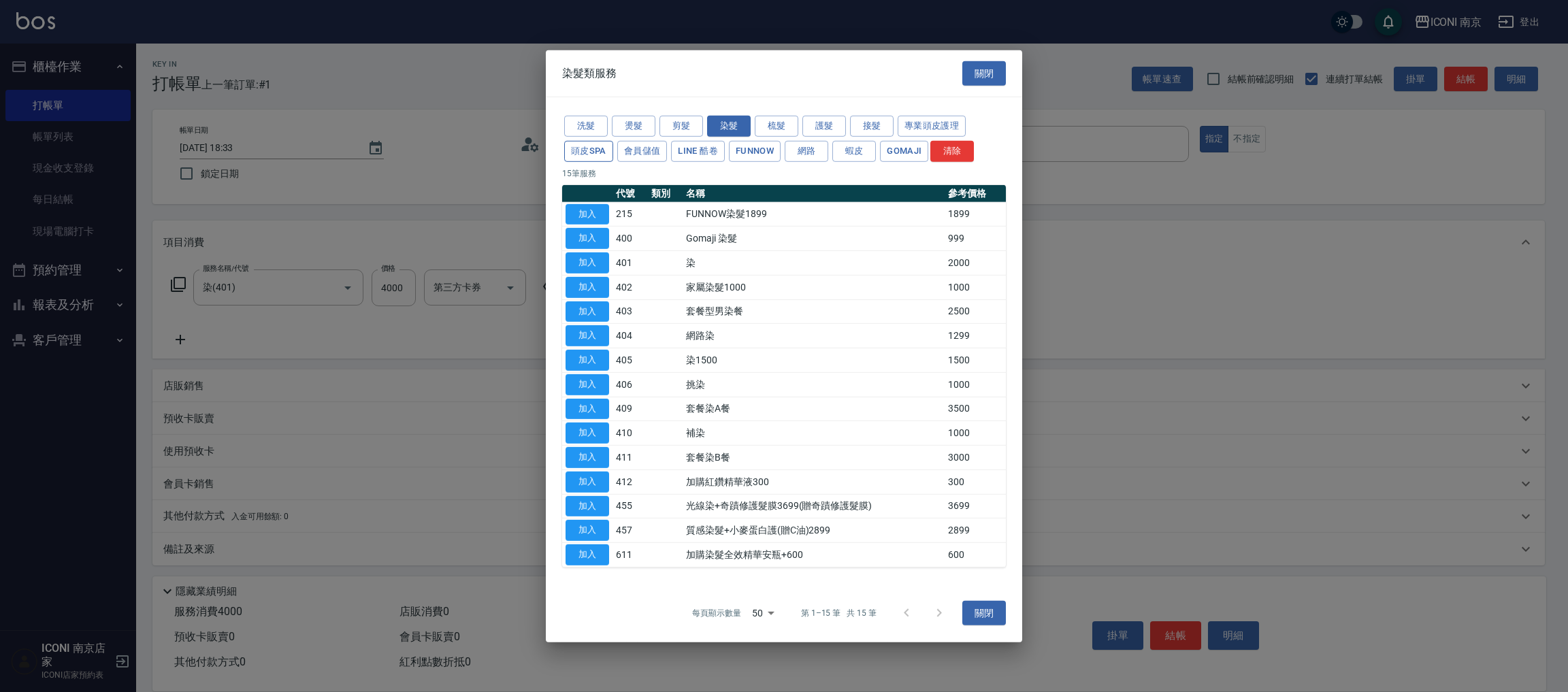
click at [599, 153] on button "頭皮SPA" at bounding box center [588, 151] width 49 height 21
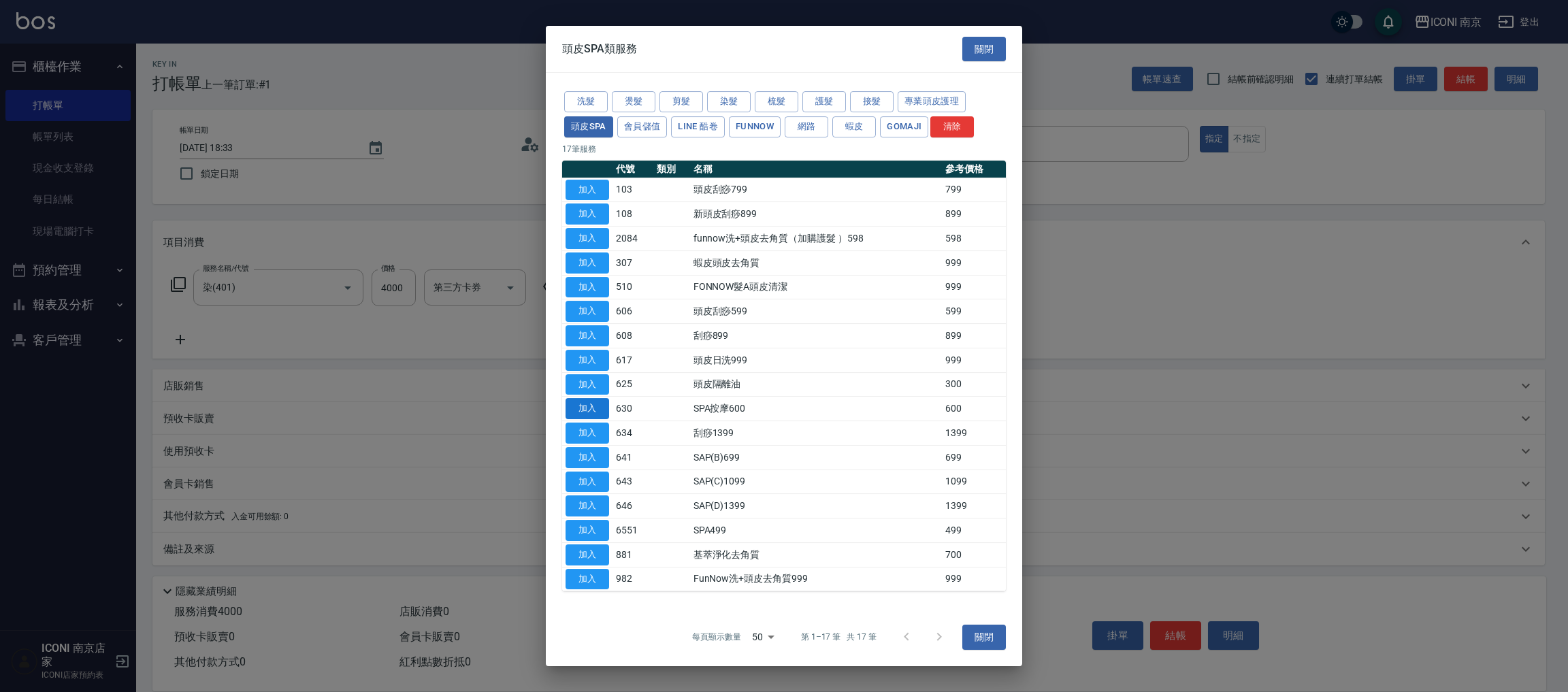
click at [584, 414] on button "加入" at bounding box center [587, 408] width 44 height 21
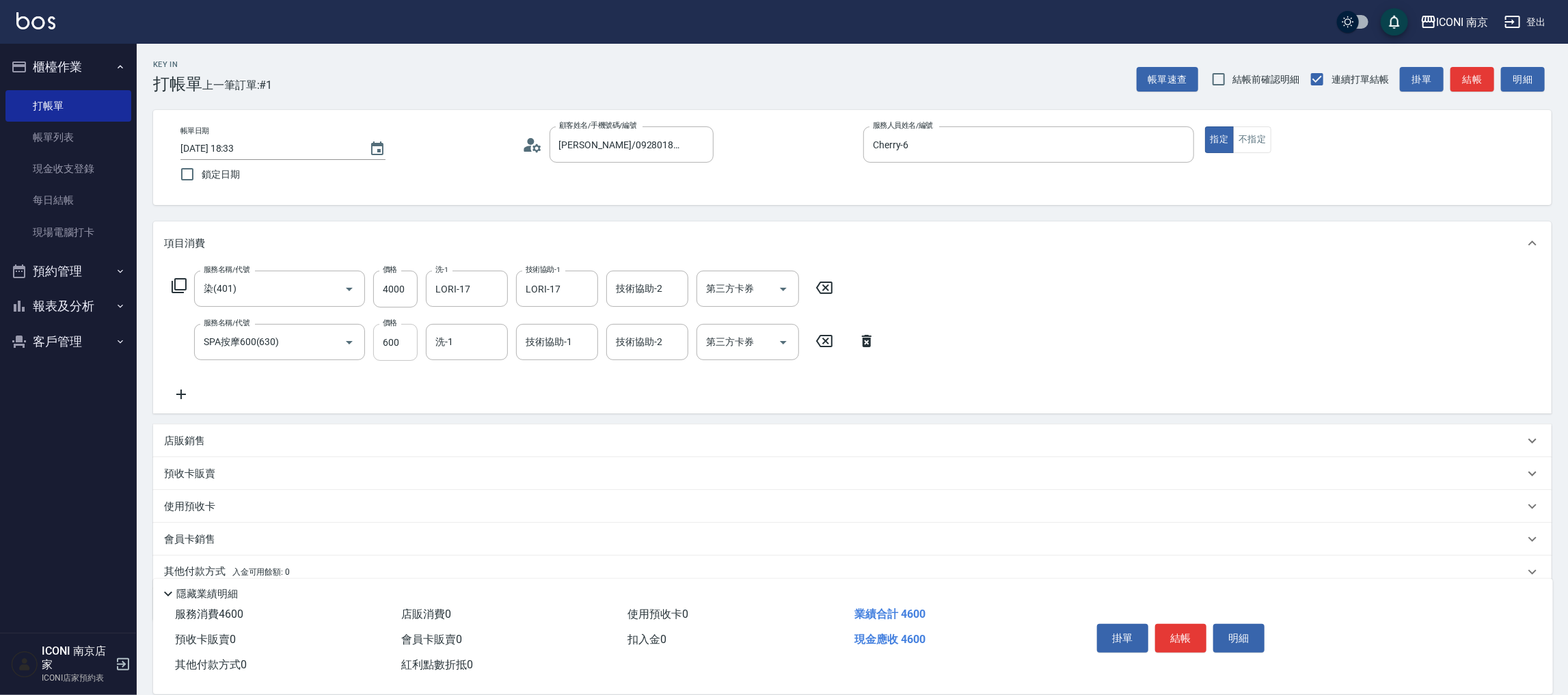
click at [407, 340] on input "600" at bounding box center [395, 343] width 45 height 37
type input "800"
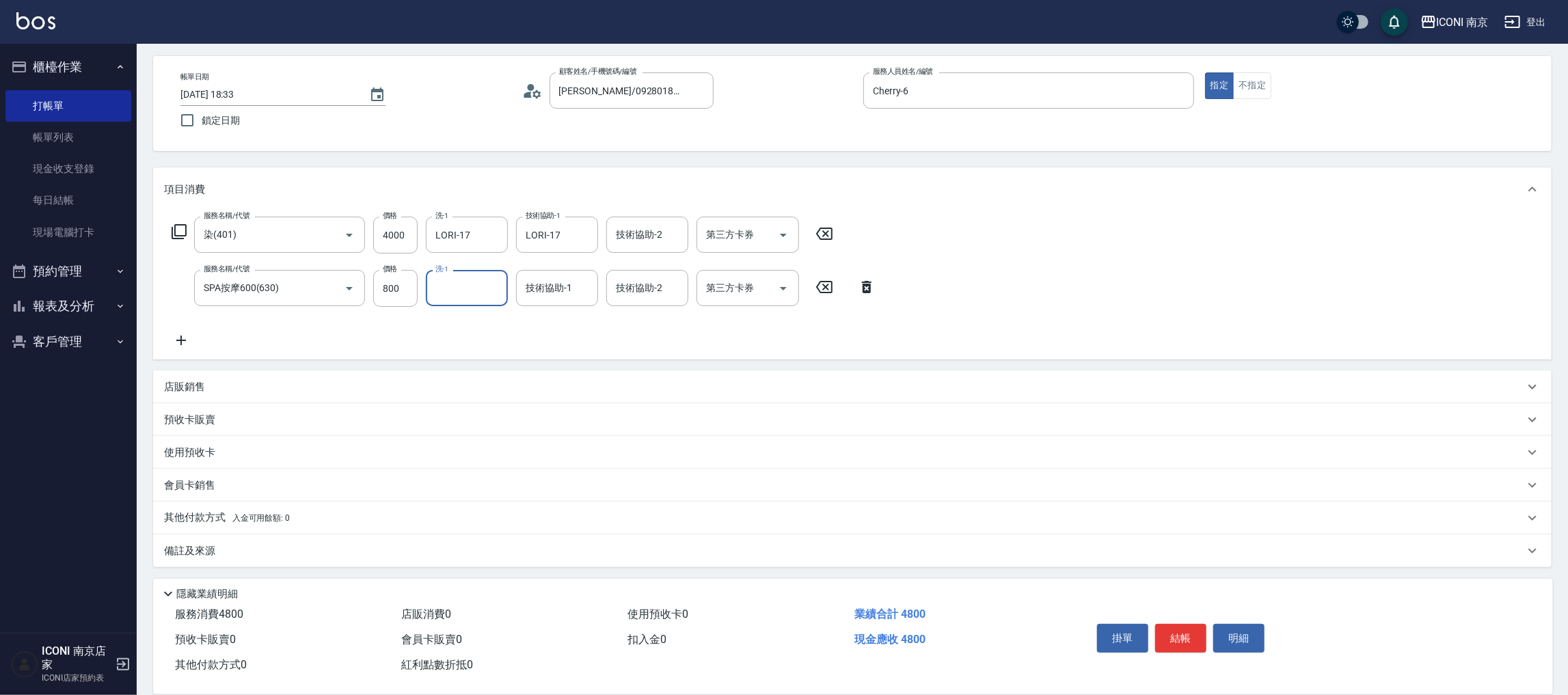
click at [219, 542] on div "備註及來源" at bounding box center [852, 551] width 1399 height 33
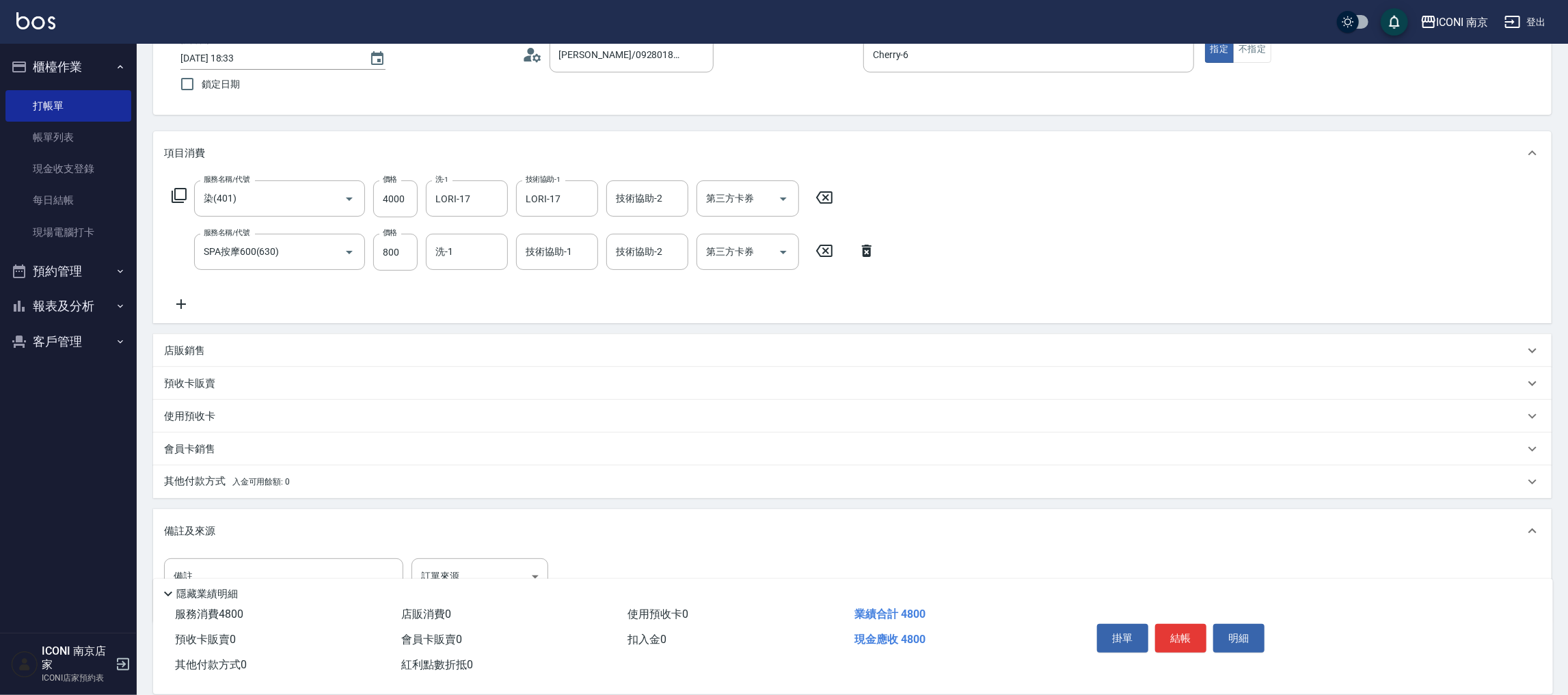
scroll to position [91, 0]
click at [446, 585] on div "隱藏業績明細" at bounding box center [856, 594] width 1393 height 16
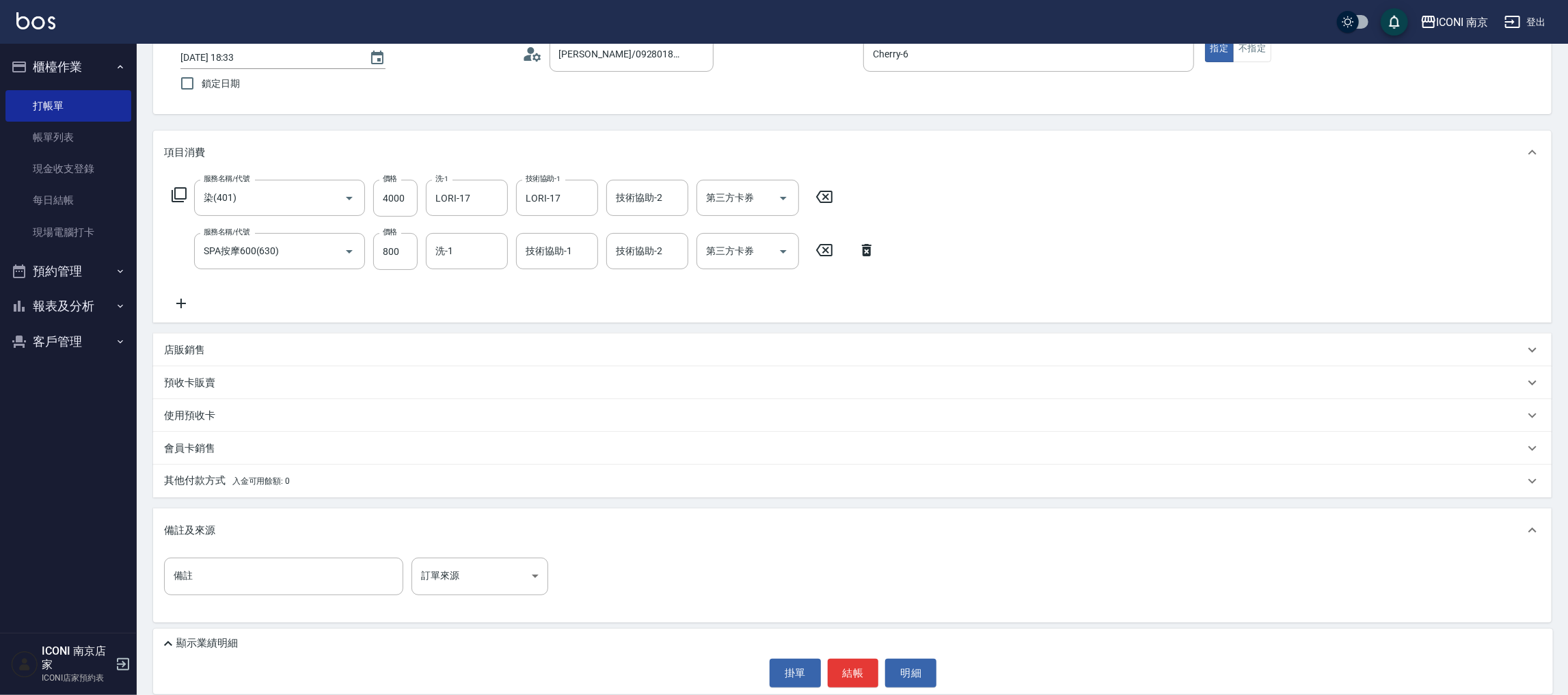
scroll to position [93, 0]
click at [446, 571] on body "ICONI 南京 登出 櫃檯作業 打帳單 帳單列表 現金收支登錄 每日結帳 現場電腦打卡 預約管理 預約管理 單日預約紀錄 單週預約紀錄 報表及分析 報表目錄…" at bounding box center [784, 302] width 1568 height 788
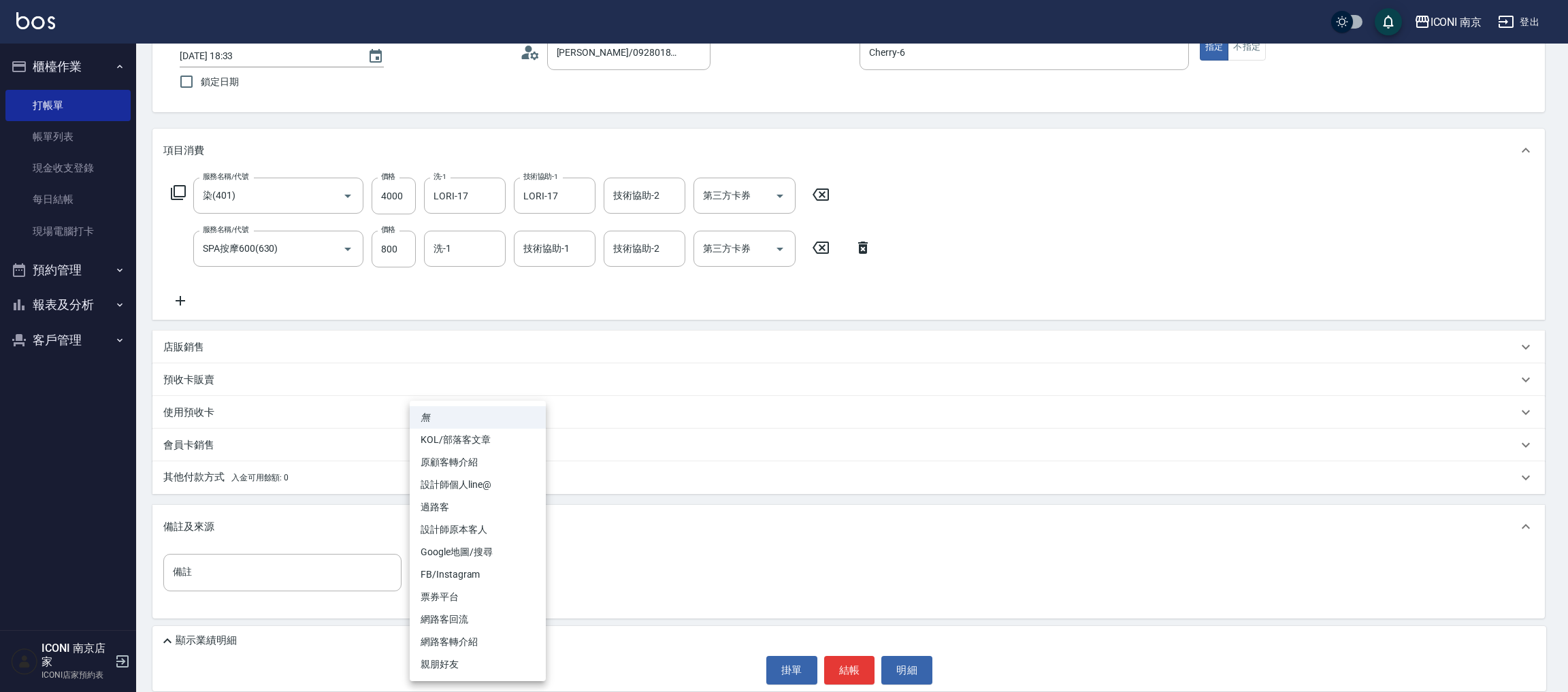
click at [484, 525] on li "設計師原本客人" at bounding box center [477, 530] width 136 height 23
type input "設計師原本客人"
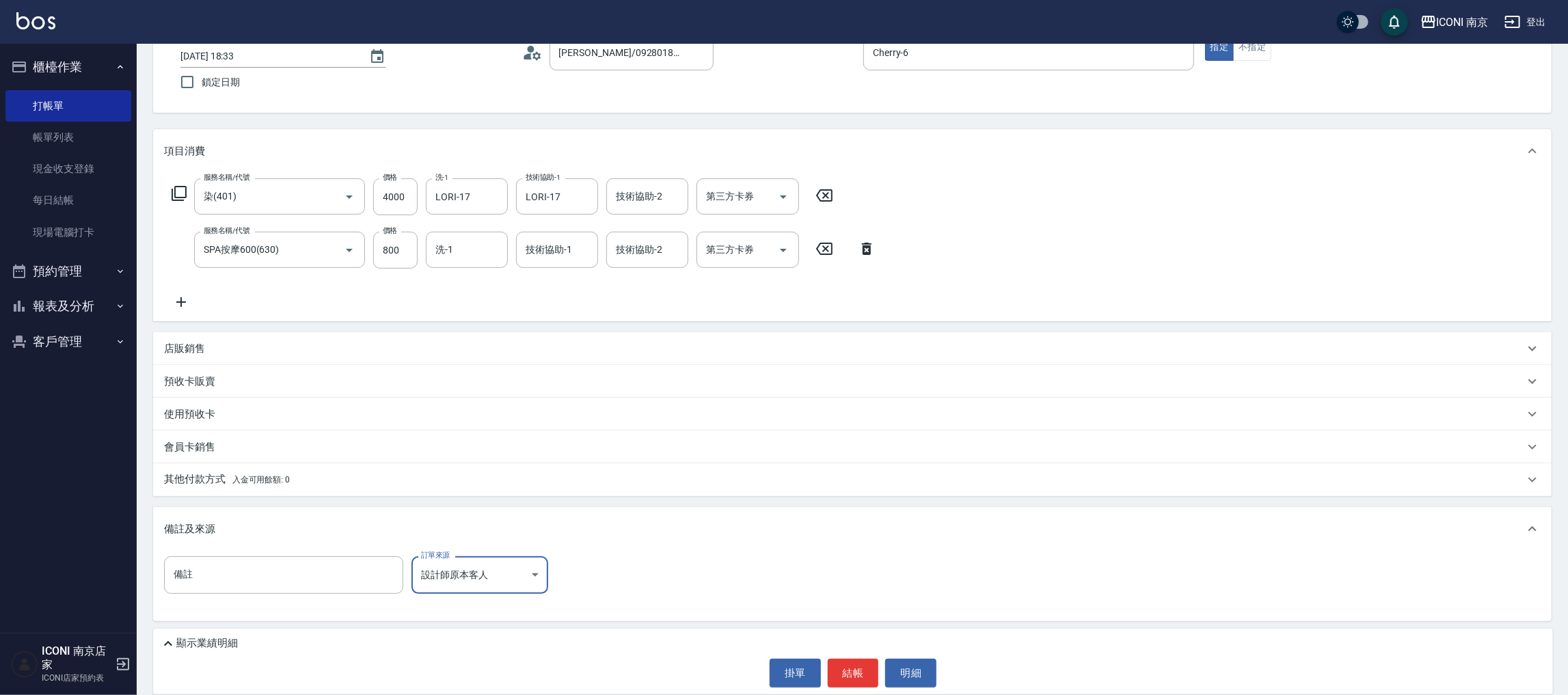
drag, startPoint x: 854, startPoint y: 672, endPoint x: 847, endPoint y: 663, distance: 11.4
click at [849, 668] on button "結帳" at bounding box center [853, 673] width 51 height 29
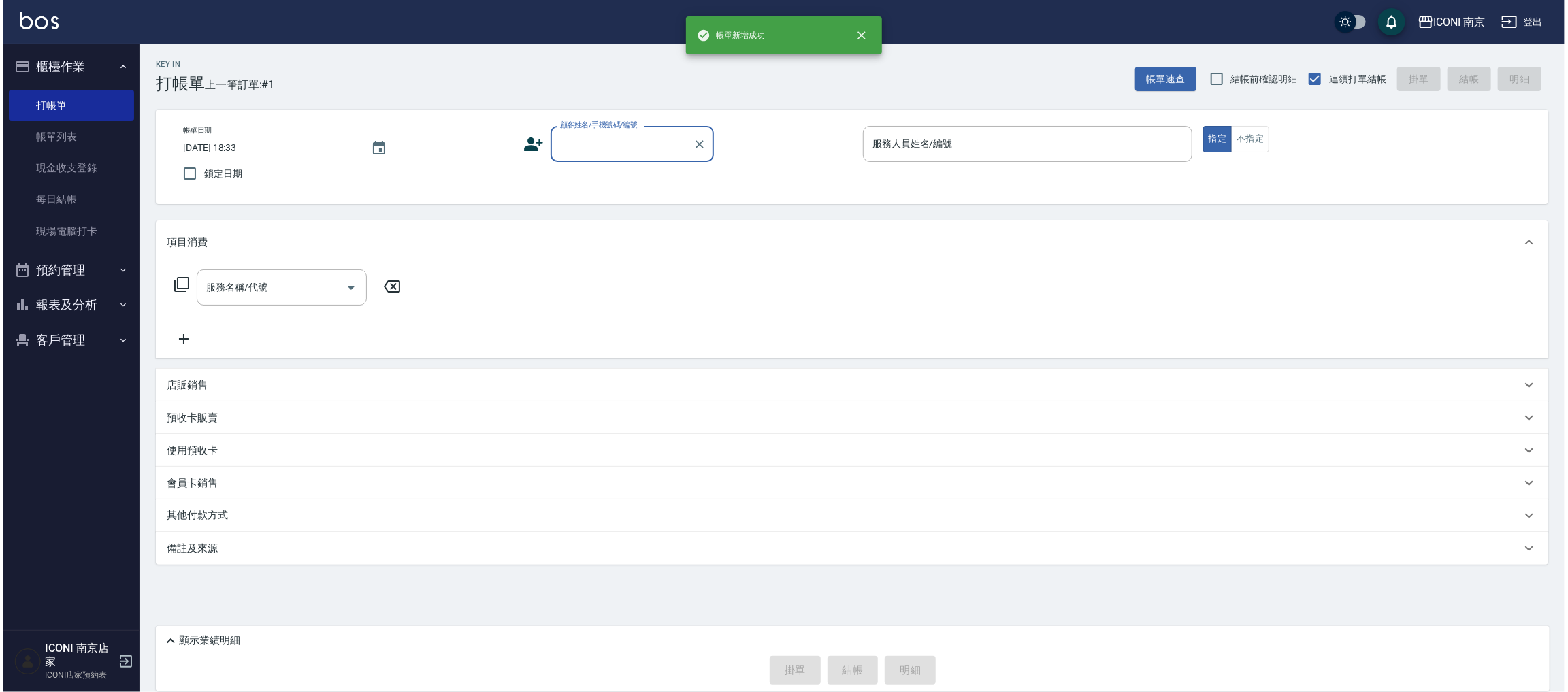
scroll to position [0, 0]
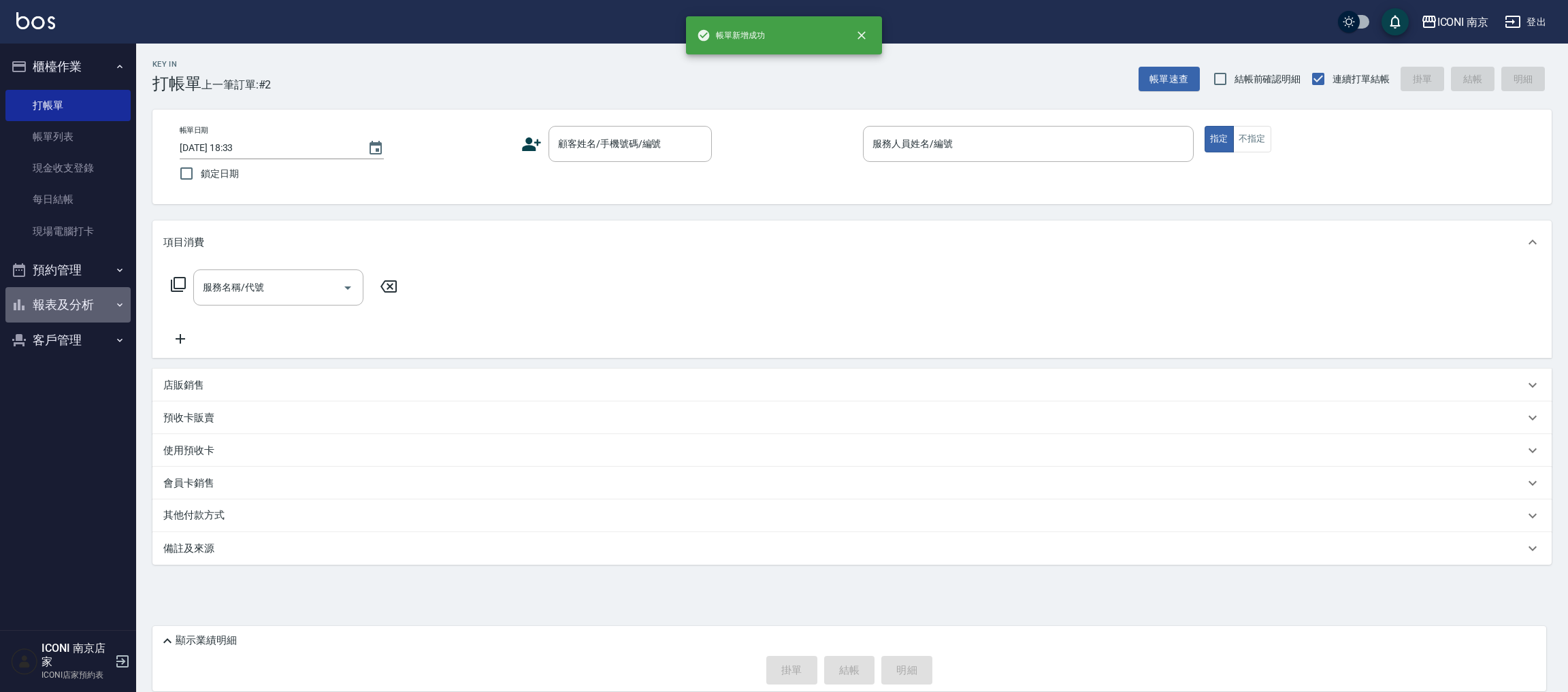
click at [75, 308] on button "報表及分析" at bounding box center [68, 305] width 125 height 35
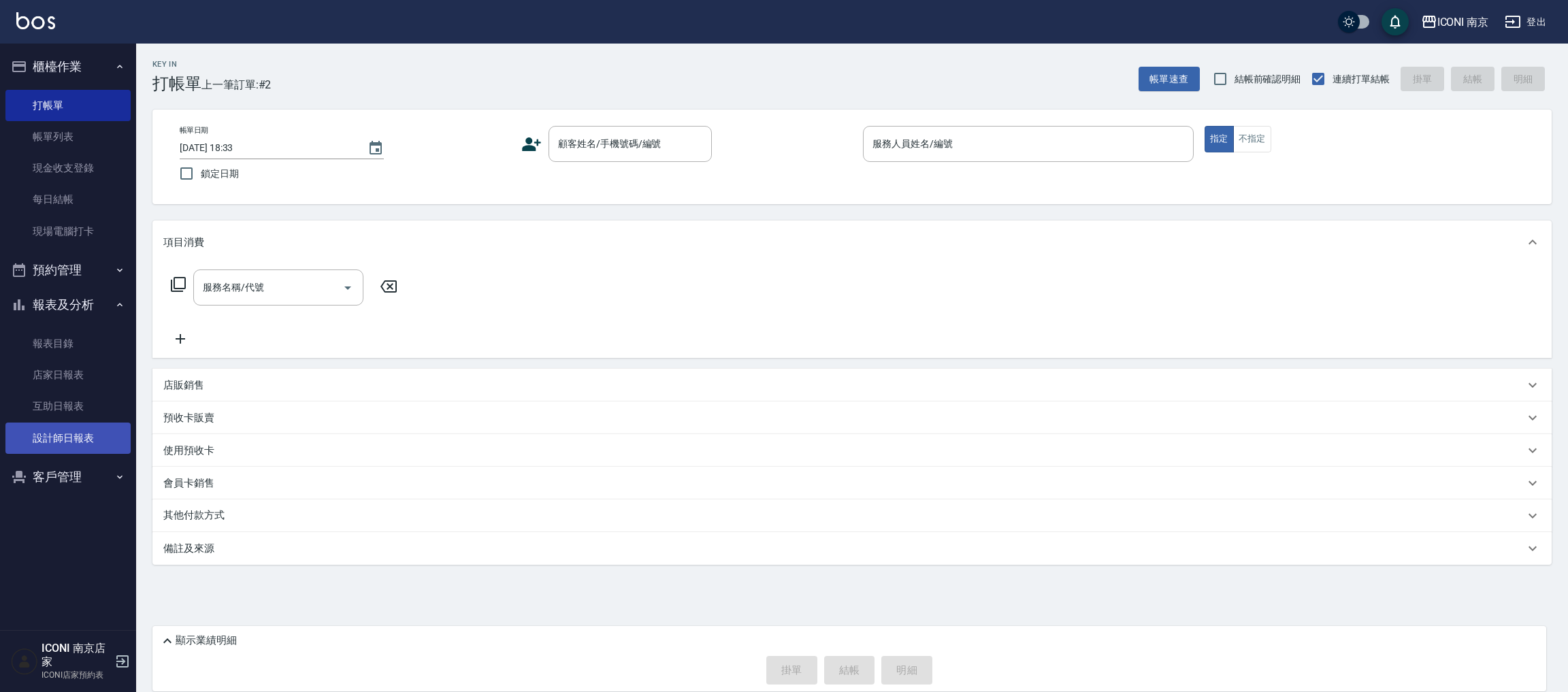
click at [54, 441] on link "設計師日報表" at bounding box center [68, 438] width 125 height 31
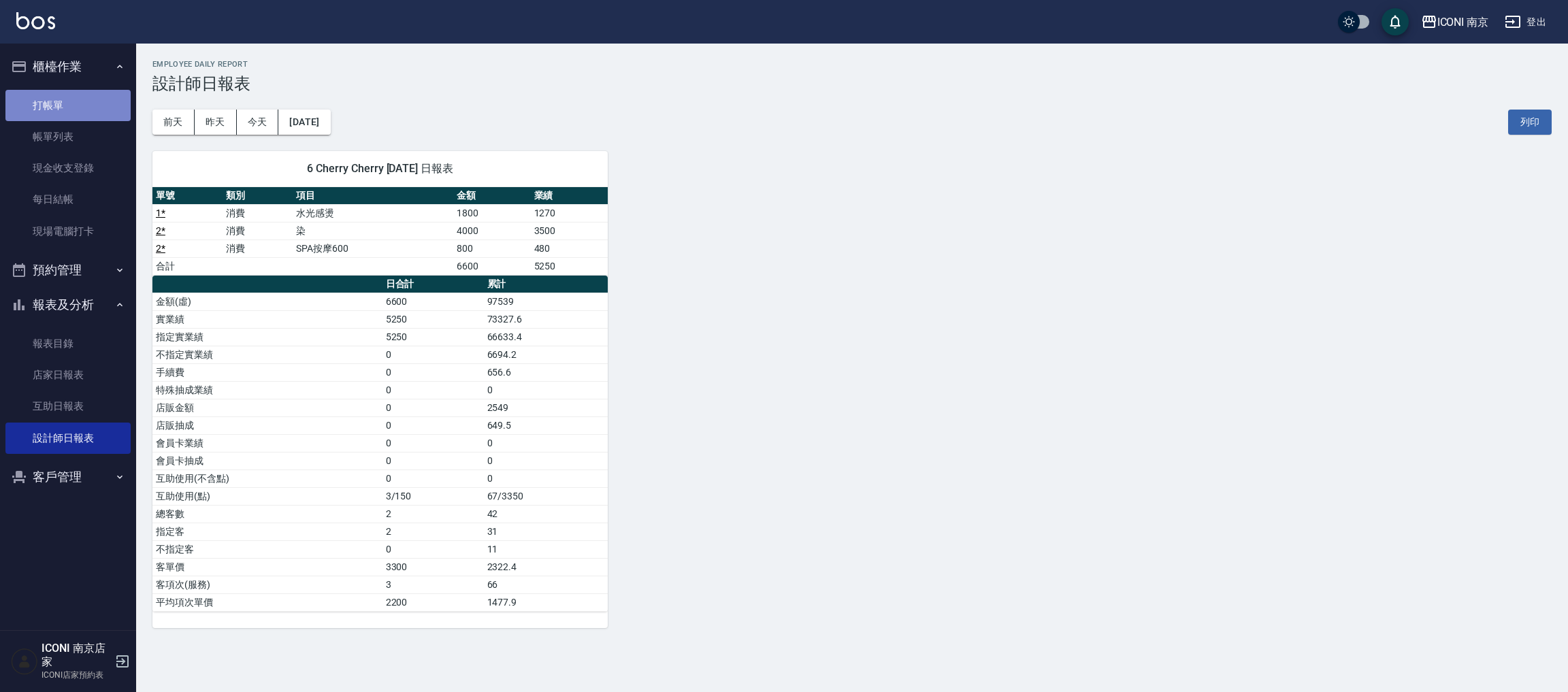
click at [64, 98] on link "打帳單" at bounding box center [68, 106] width 125 height 31
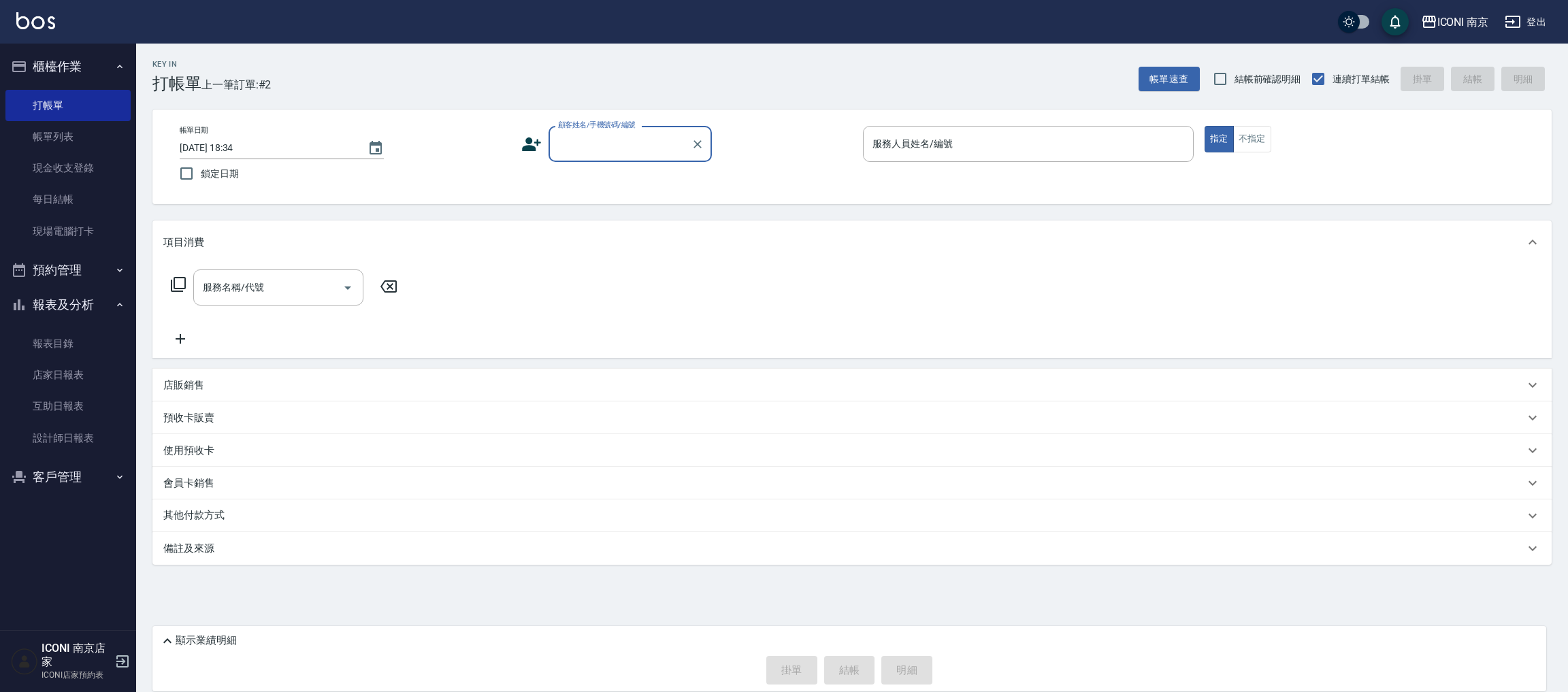
drag, startPoint x: 63, startPoint y: 463, endPoint x: 65, endPoint y: 472, distance: 9.2
click at [63, 465] on button "客戶管理" at bounding box center [68, 477] width 125 height 35
drag, startPoint x: 65, startPoint y: 503, endPoint x: 79, endPoint y: 489, distance: 19.8
click at [65, 504] on link "客戶列表" at bounding box center [68, 515] width 125 height 31
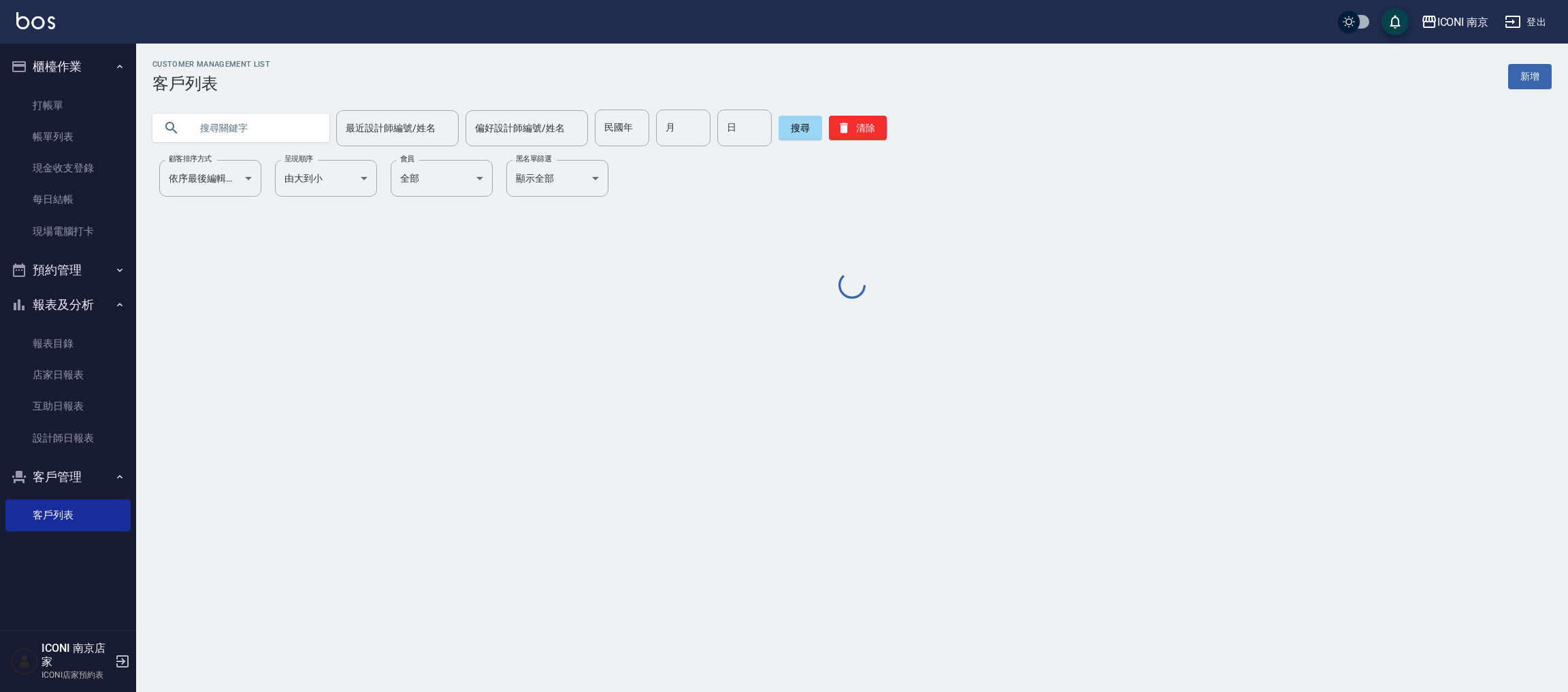
click at [284, 121] on input "text" at bounding box center [254, 128] width 128 height 37
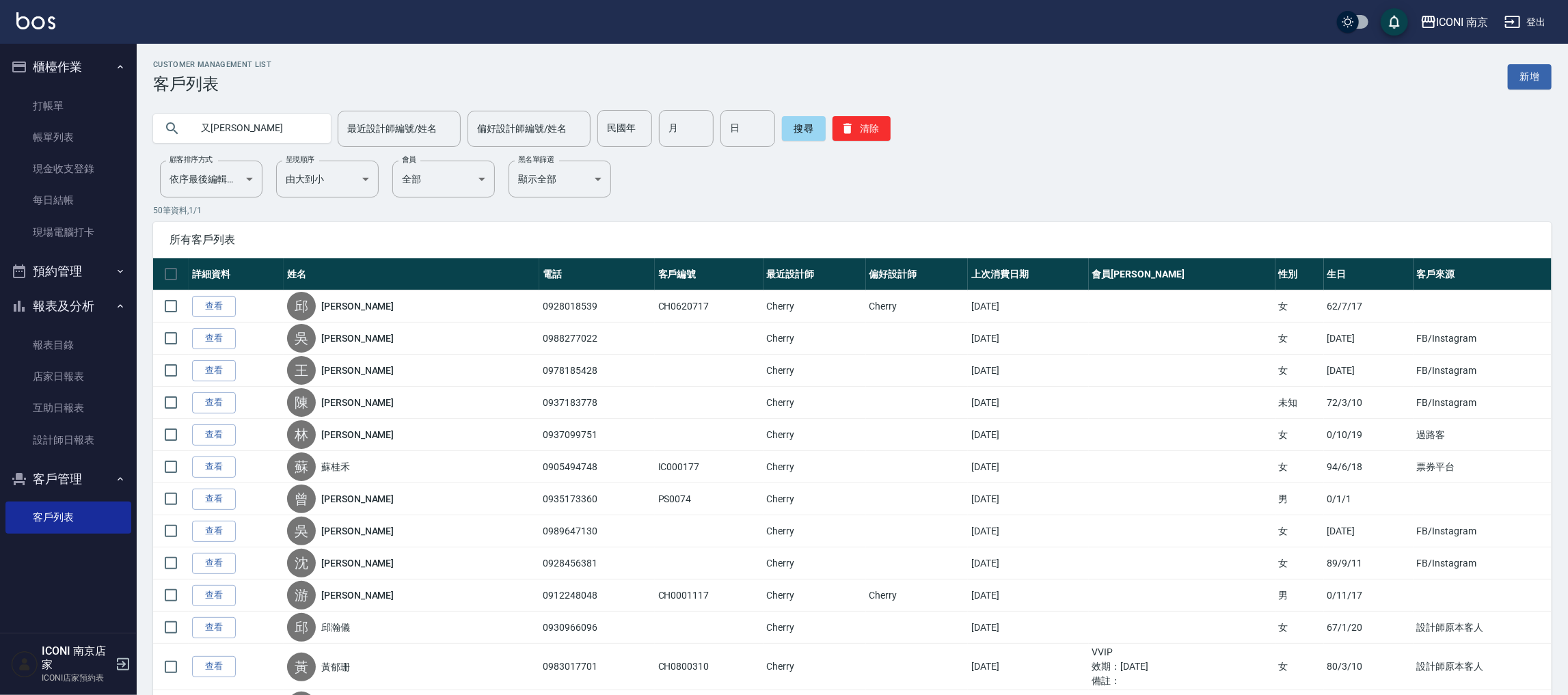
type input "又[PERSON_NAME]"
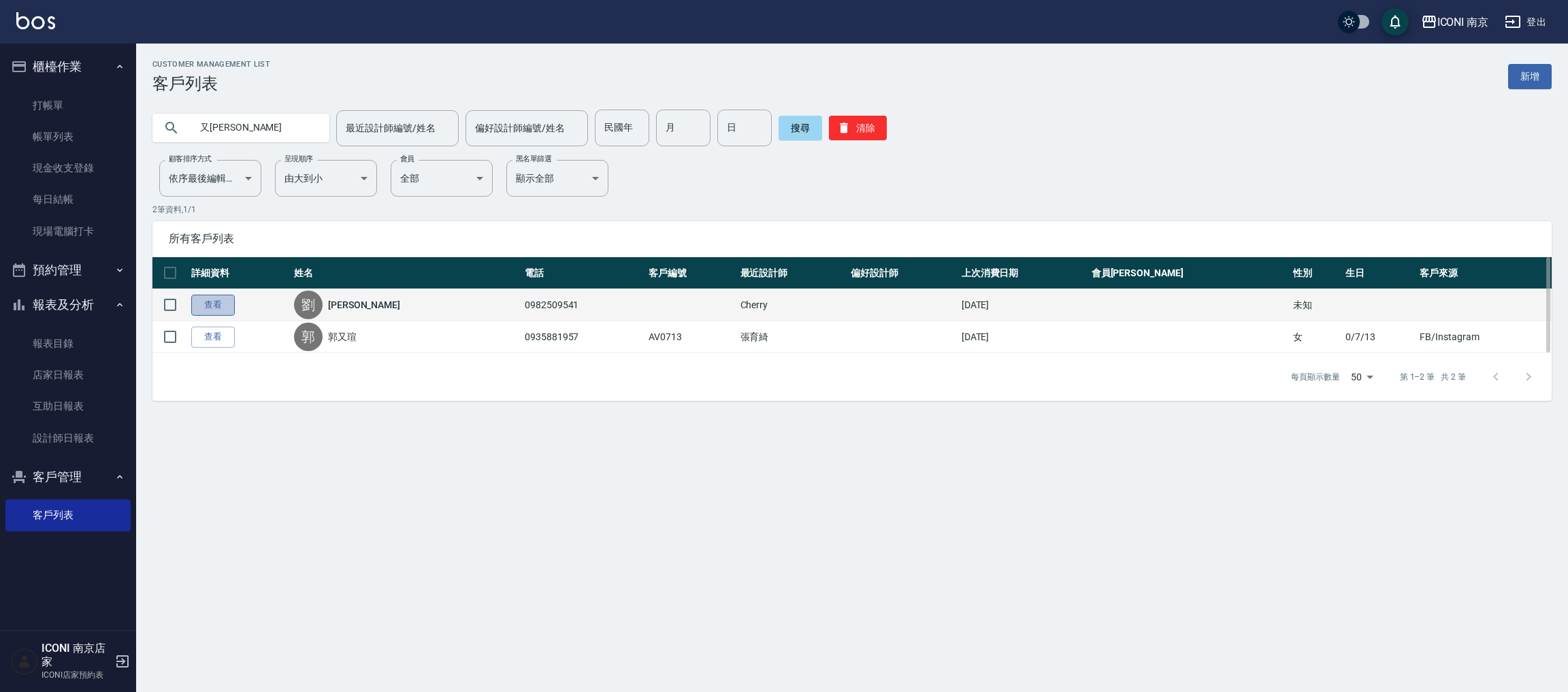
click at [199, 313] on link "查看" at bounding box center [213, 305] width 44 height 21
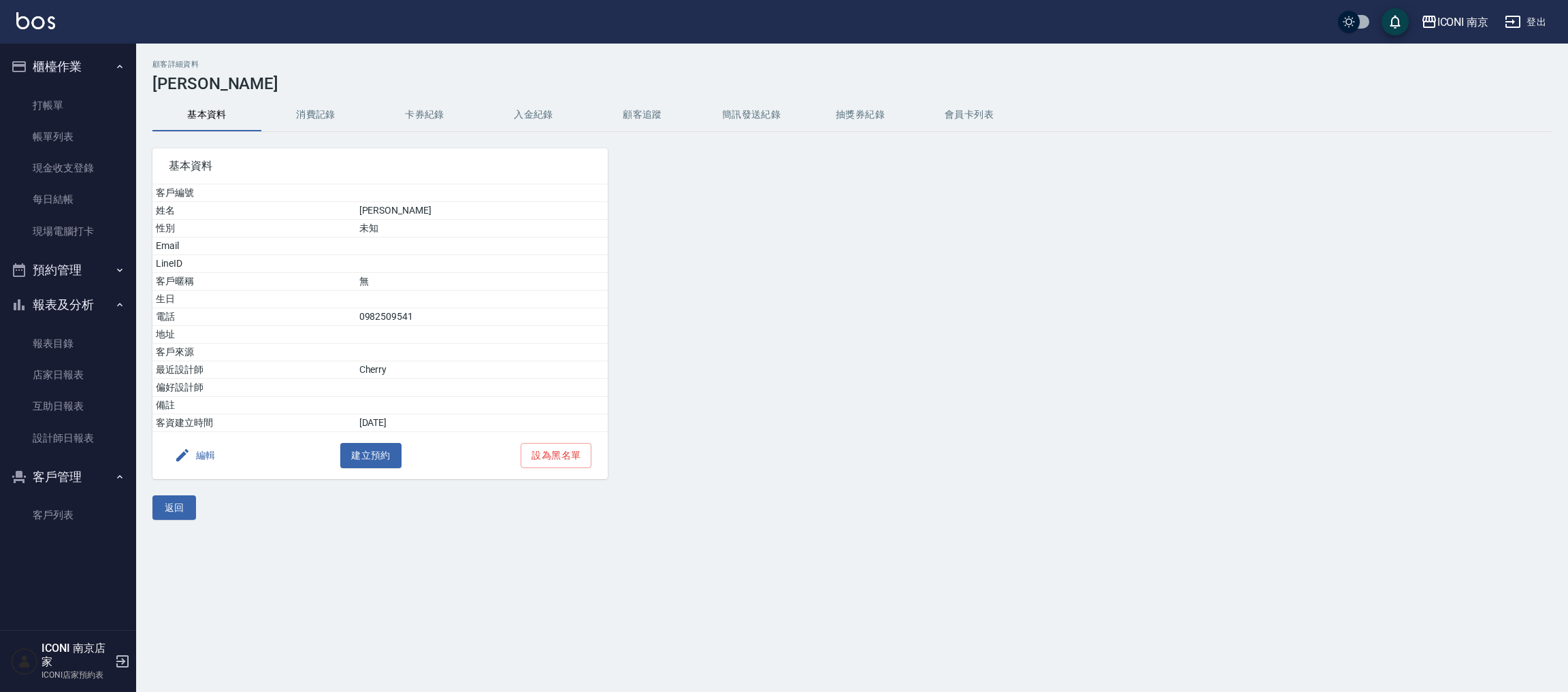
click at [317, 113] on button "消費記錄" at bounding box center [316, 115] width 109 height 33
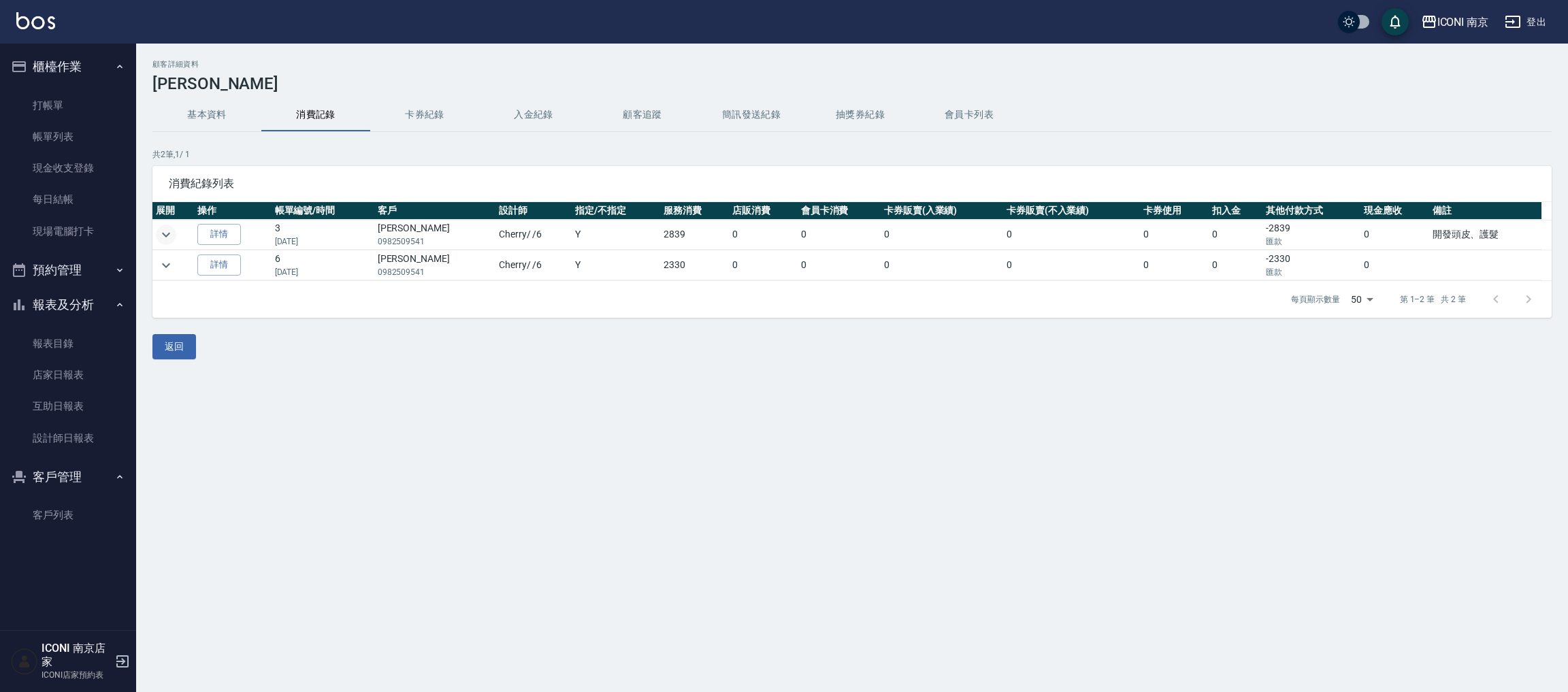
click at [160, 231] on icon "expand row" at bounding box center [166, 235] width 16 height 16
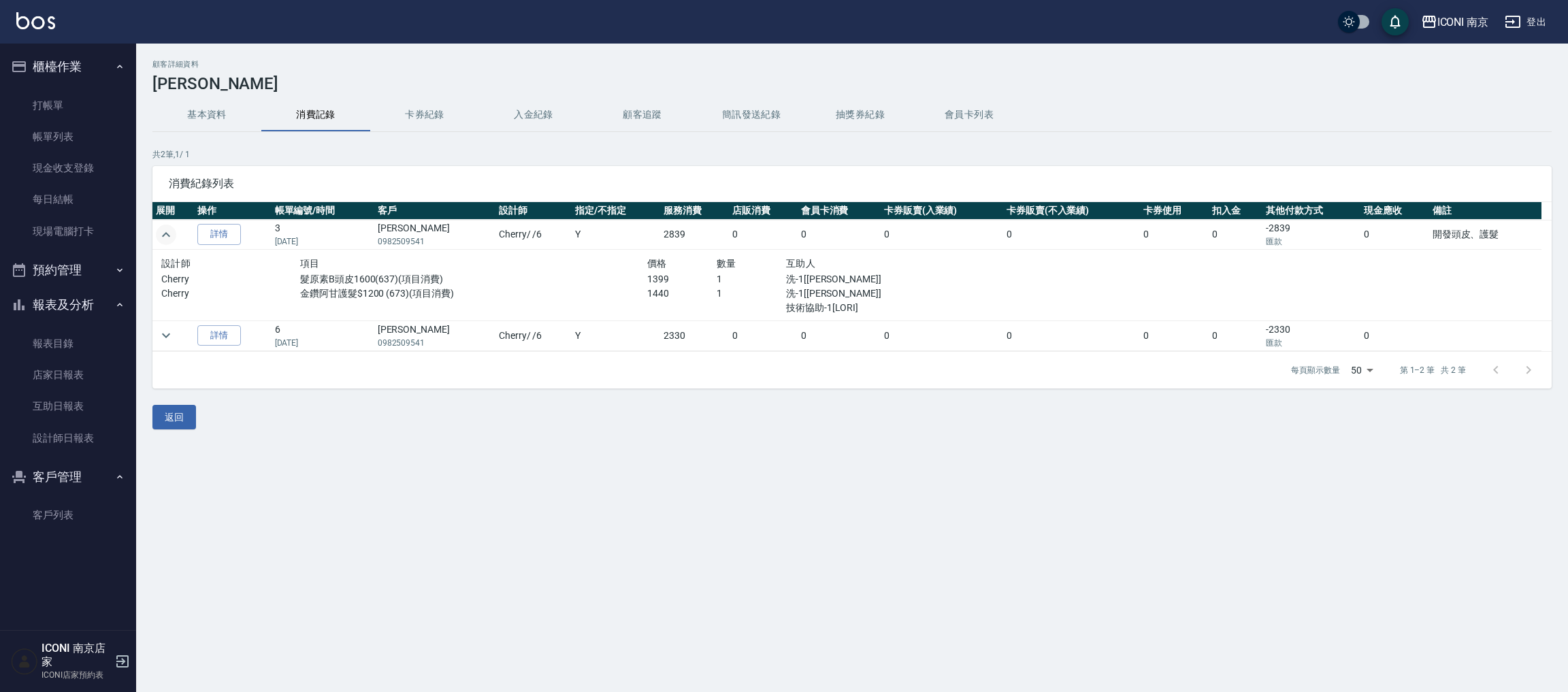
click at [664, 288] on p "1440" at bounding box center [682, 293] width 70 height 14
click at [184, 393] on div "顧客詳細資料 [PERSON_NAME] 基本資料 消費記錄 卡券紀錄 入金紀錄 顧客追蹤 簡訊發送紀錄 抽獎券紀錄 會員卡列表 共 2 筆, 1 / 1 消…" at bounding box center [852, 244] width 1432 height 369
drag, startPoint x: 175, startPoint y: 400, endPoint x: 0, endPoint y: 401, distance: 175.0
click at [108, 384] on div "ICONI 南京 登出 櫃檯作業 打帳單 帳單列表 現金收支登錄 每日結帳 現場電腦打卡 預約管理 預約管理 單日預約紀錄 單週預約紀錄 報表及分析 報表目錄…" at bounding box center [784, 346] width 1568 height 692
drag, startPoint x: 263, startPoint y: 455, endPoint x: 267, endPoint y: 442, distance: 13.6
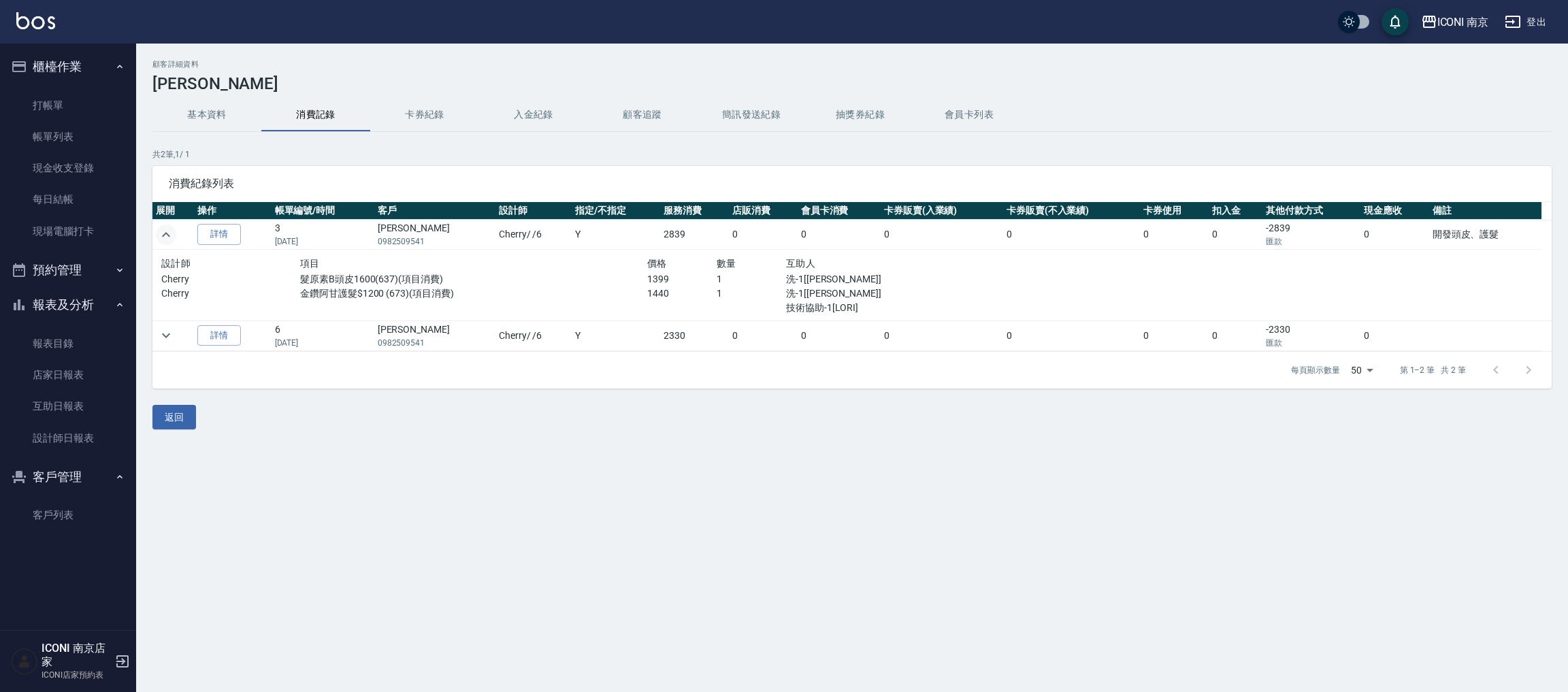
click at [266, 443] on div "顧客詳細資料 [PERSON_NAME] 基本資料 消費記錄 卡券紀錄 入金紀錄 顧客追蹤 簡訊發送紀錄 抽獎券紀錄 會員卡列表 共 2 筆, 1 / 1 消…" at bounding box center [784, 346] width 1568 height 692
click at [303, 124] on button "消費記錄" at bounding box center [316, 115] width 109 height 33
drag, startPoint x: 214, startPoint y: 115, endPoint x: 201, endPoint y: 113, distance: 13.2
click at [214, 115] on button "基本資料" at bounding box center [207, 115] width 109 height 33
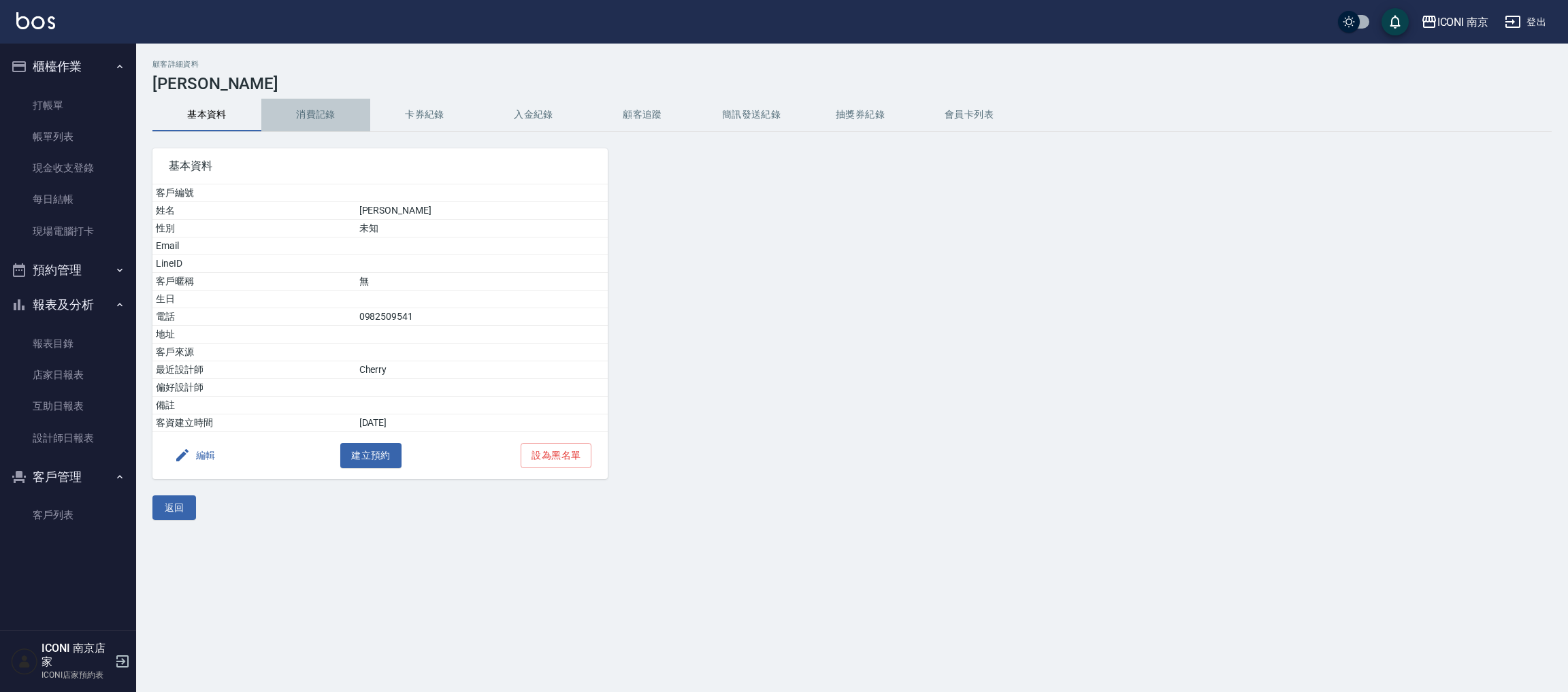
click at [330, 113] on button "消費記錄" at bounding box center [316, 115] width 109 height 33
